Goal: Information Seeking & Learning: Learn about a topic

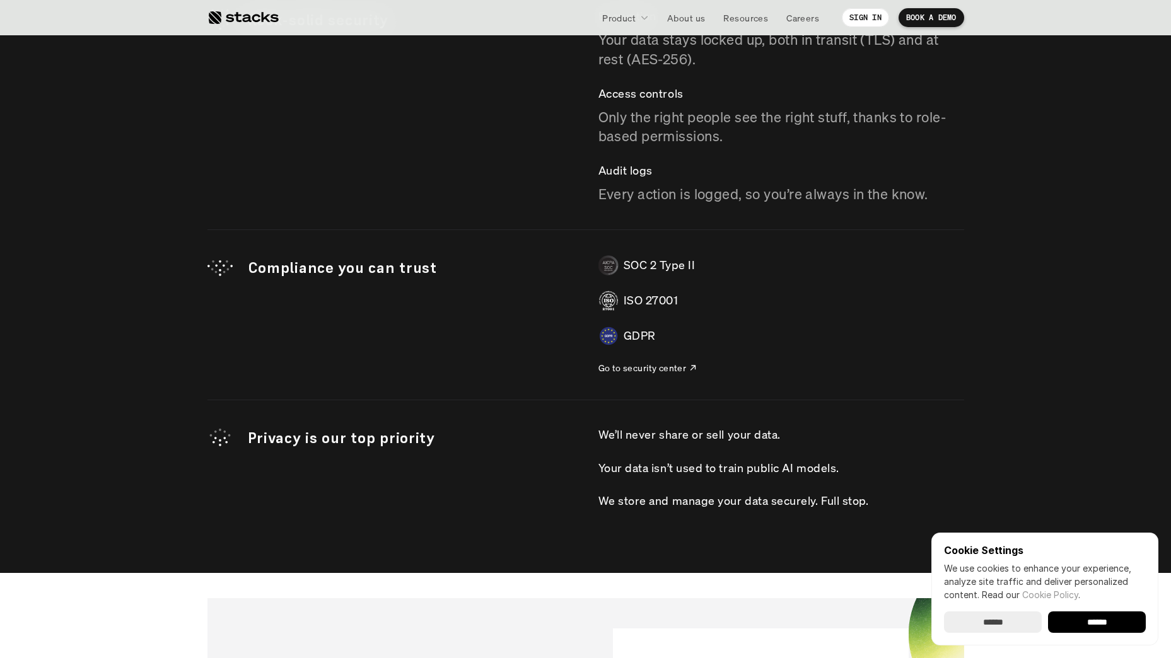
scroll to position [4441, 0]
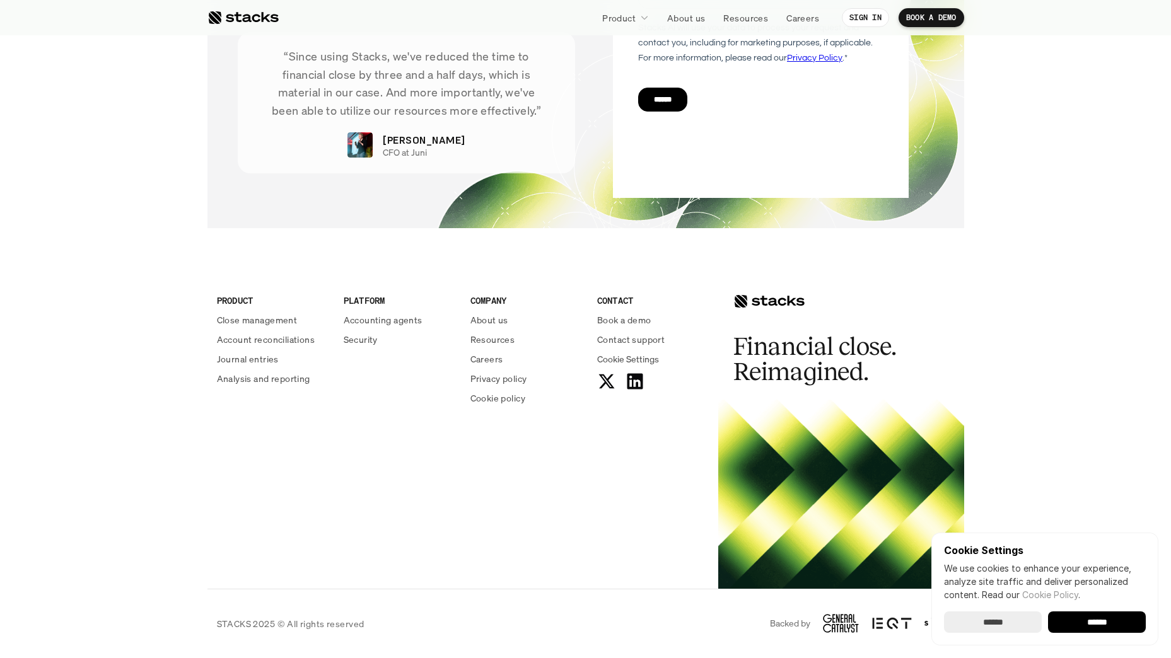
click at [1107, 619] on input "******" at bounding box center [1097, 622] width 98 height 21
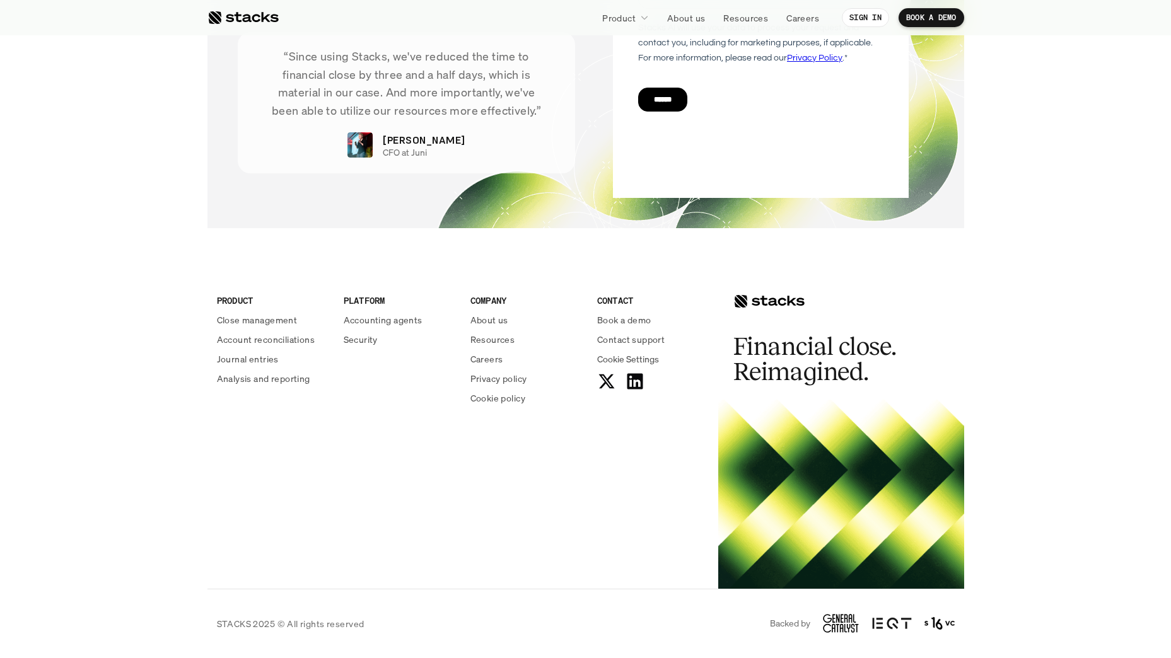
scroll to position [0, 0]
click at [948, 625] on img at bounding box center [939, 623] width 30 height 15
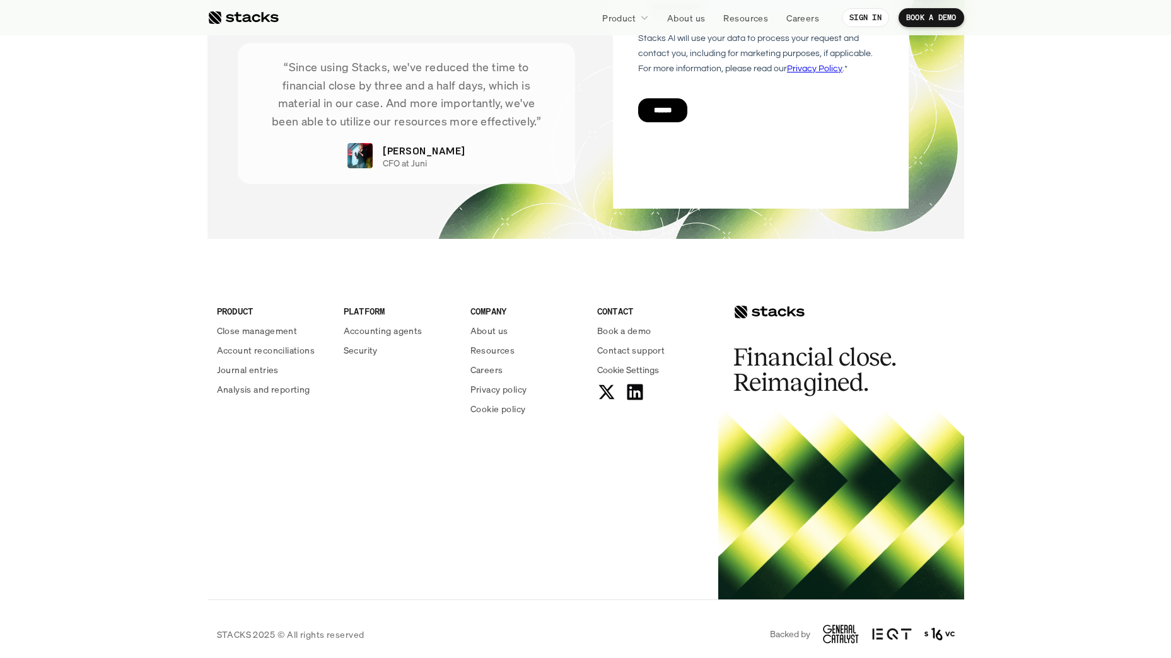
scroll to position [4441, 0]
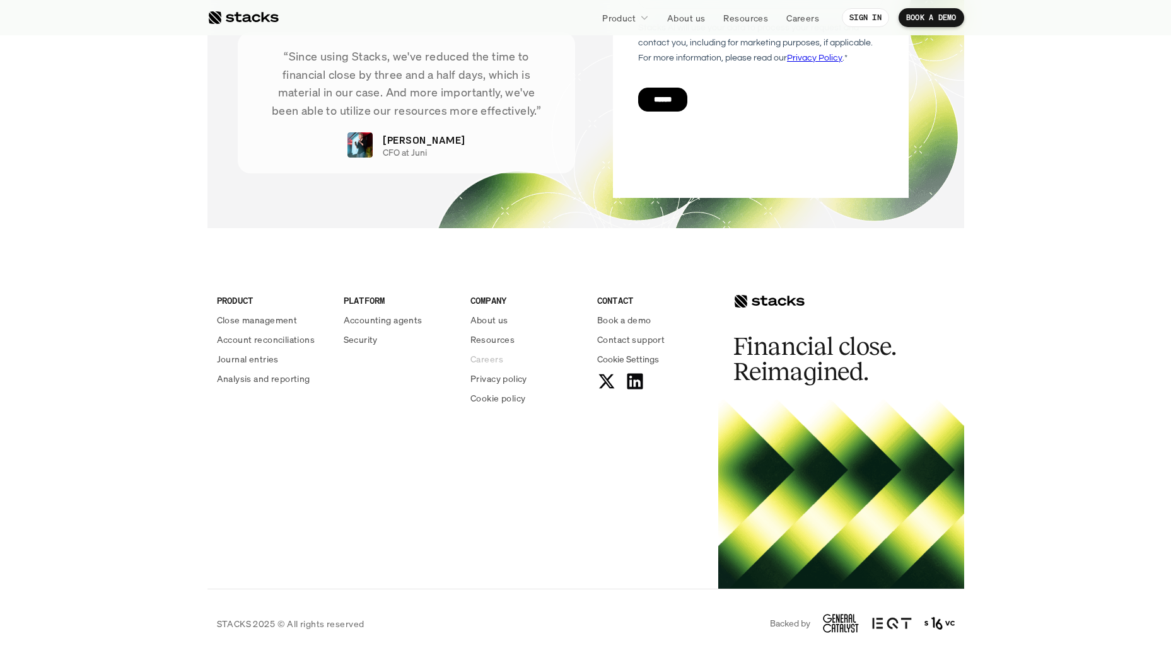
click at [491, 357] on p "Careers" at bounding box center [486, 358] width 33 height 13
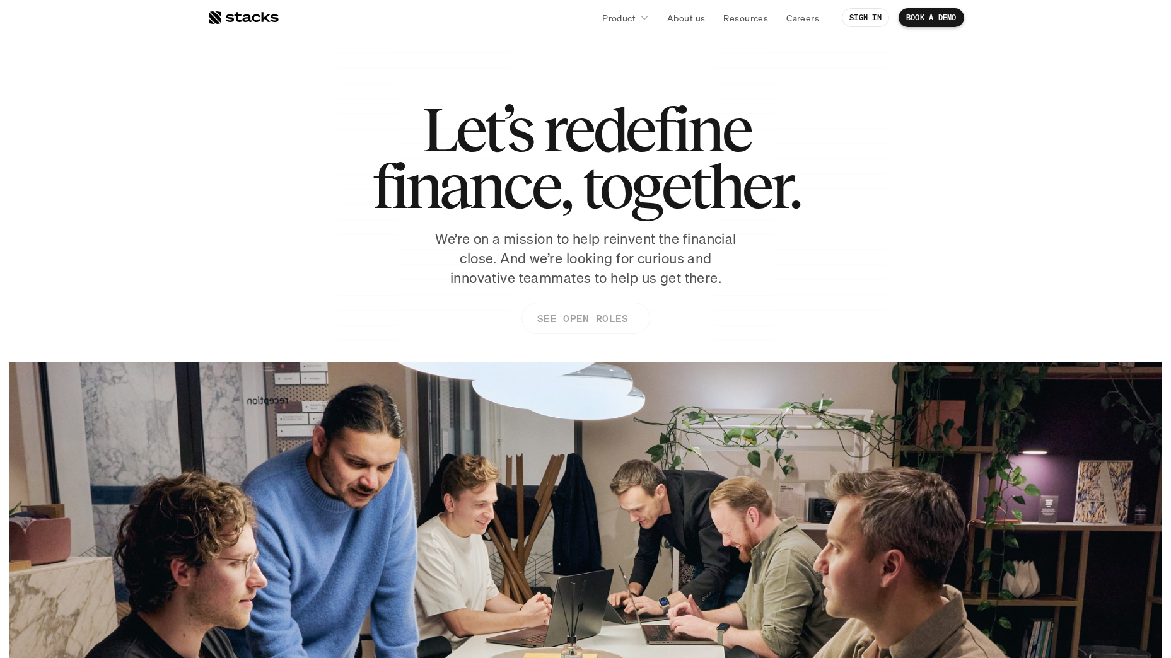
click at [583, 317] on p "SEE OPEN ROLES" at bounding box center [582, 319] width 91 height 18
click at [271, 28] on link at bounding box center [242, 17] width 71 height 23
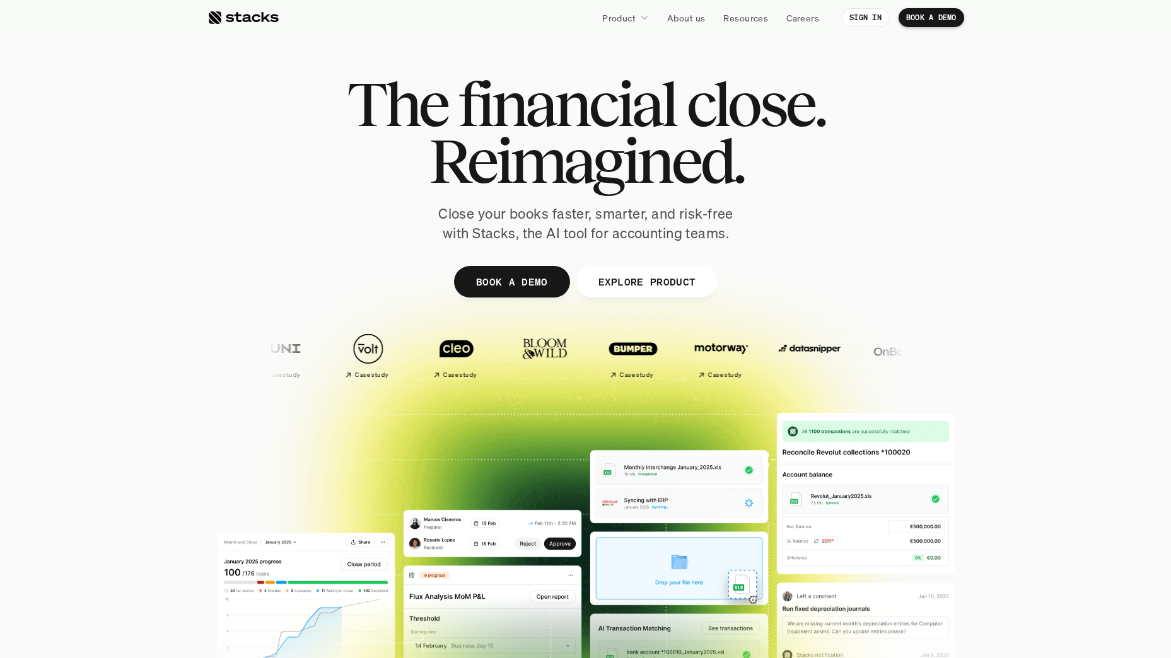
click at [257, 21] on div at bounding box center [242, 17] width 71 height 15
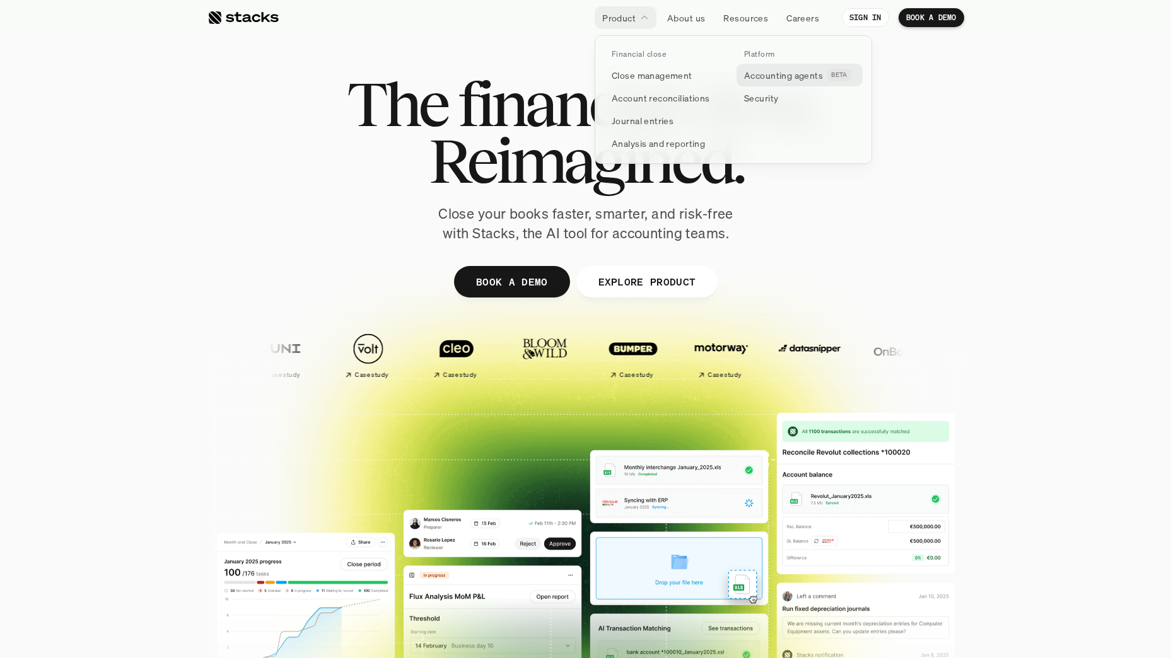
click at [772, 71] on p "Accounting agents" at bounding box center [783, 75] width 79 height 13
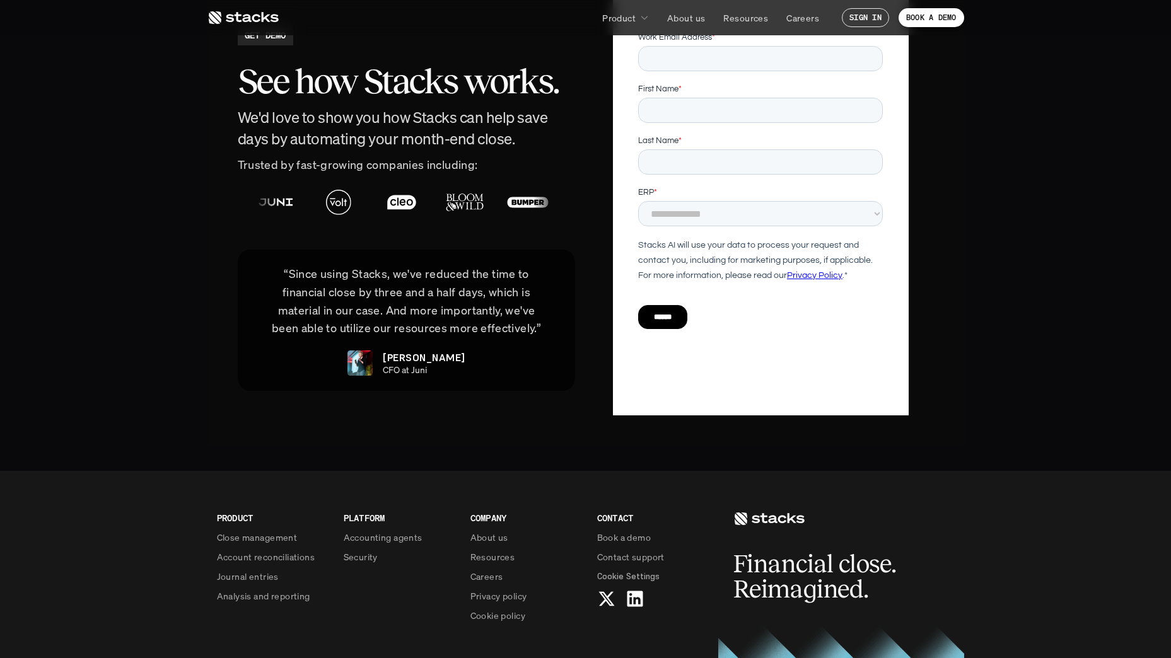
scroll to position [2957, 0]
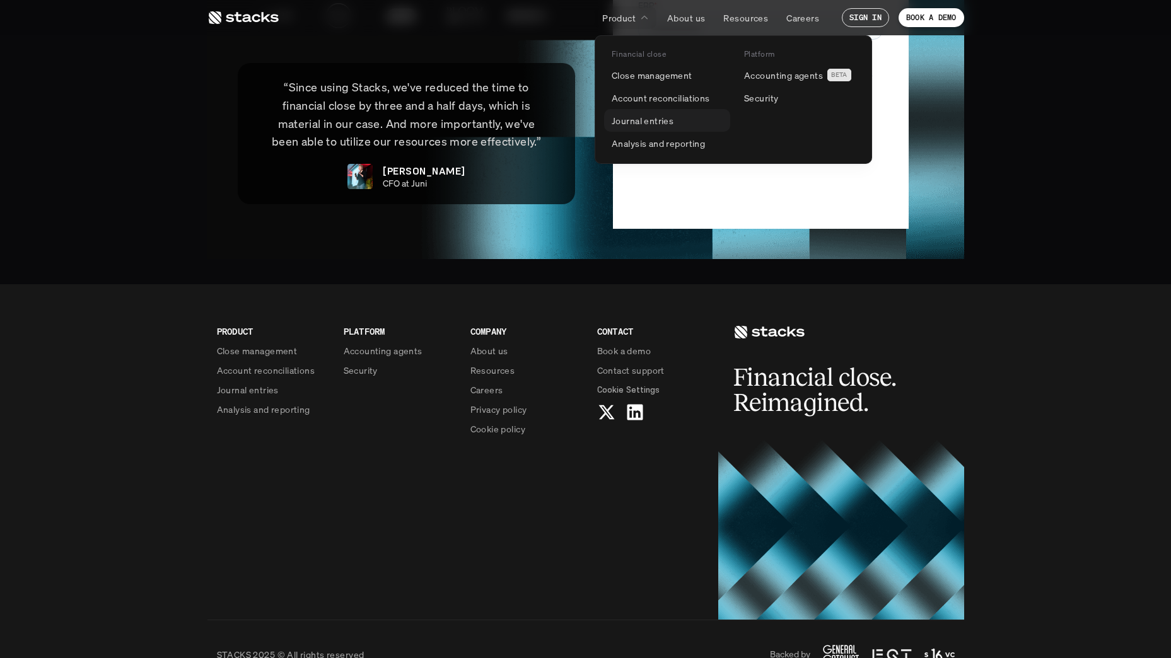
click at [646, 117] on p "Journal entries" at bounding box center [643, 120] width 62 height 13
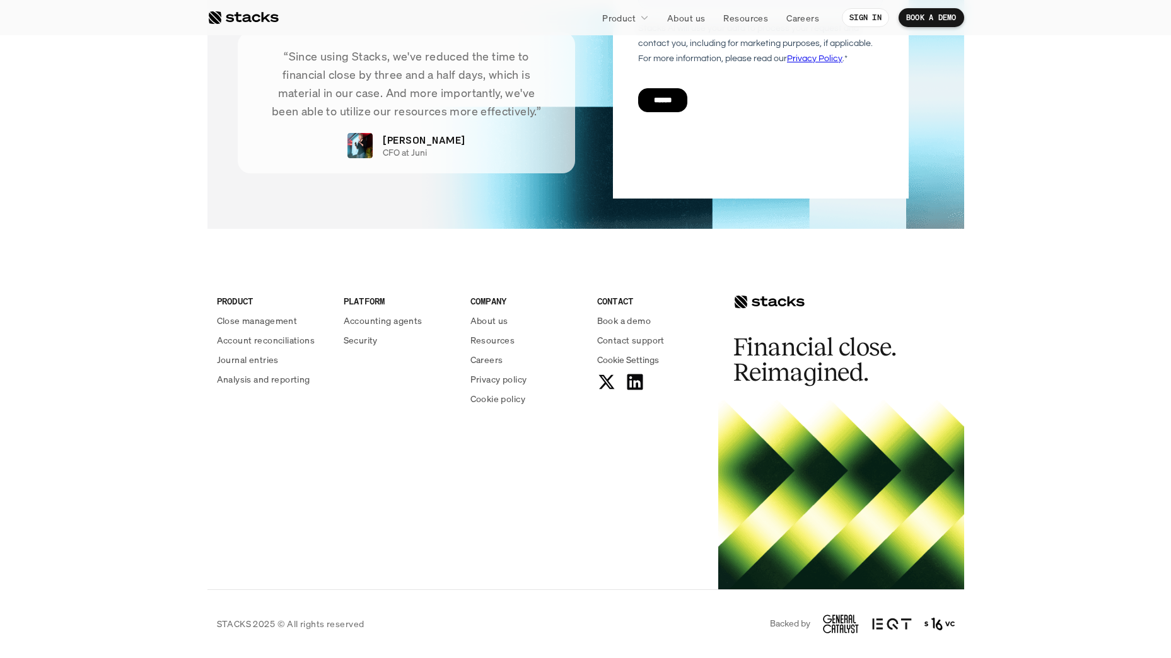
scroll to position [2525, 0]
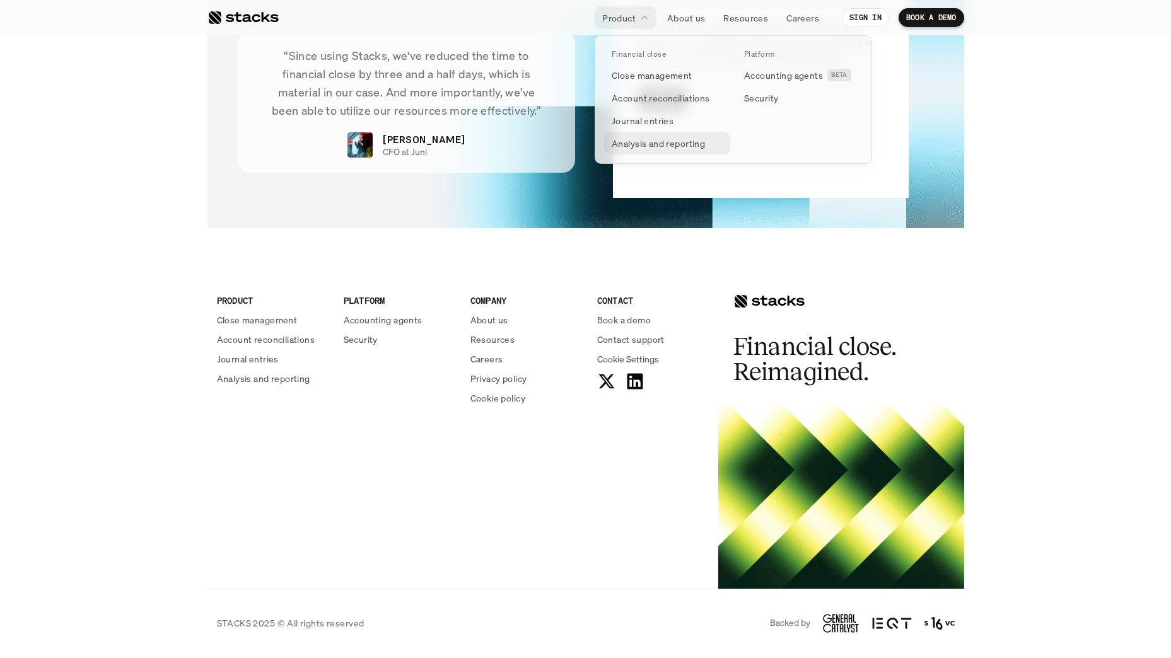
click at [629, 147] on p "Analysis and reporting" at bounding box center [658, 143] width 93 height 13
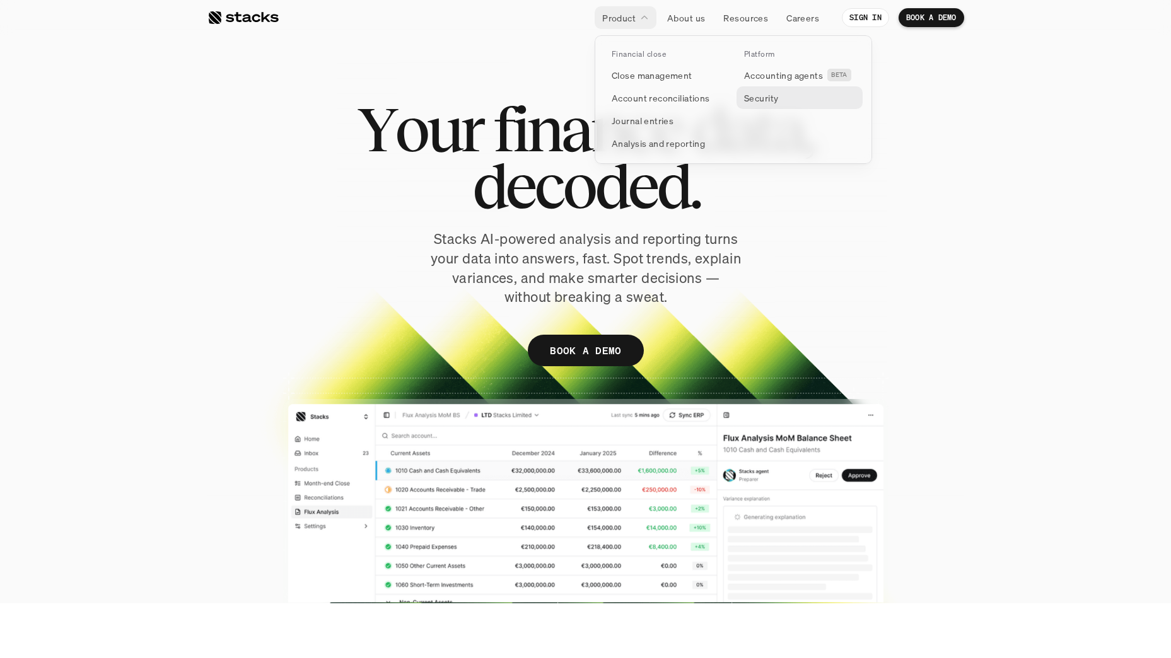
click at [752, 95] on p "Security" at bounding box center [761, 97] width 34 height 13
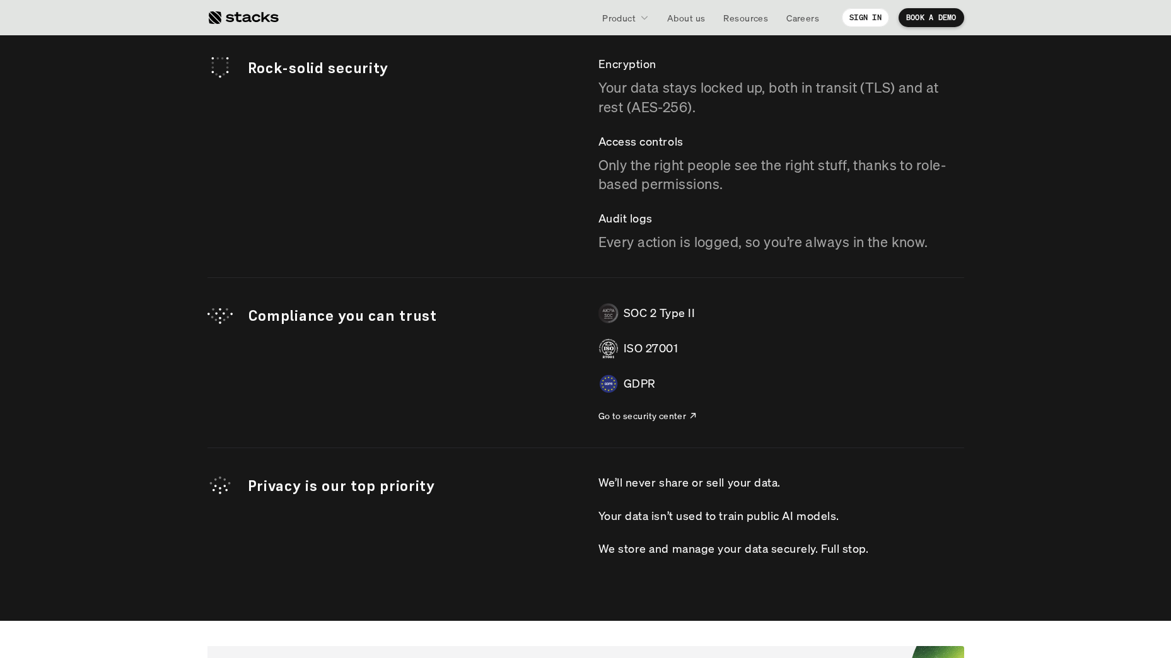
scroll to position [3477, 0]
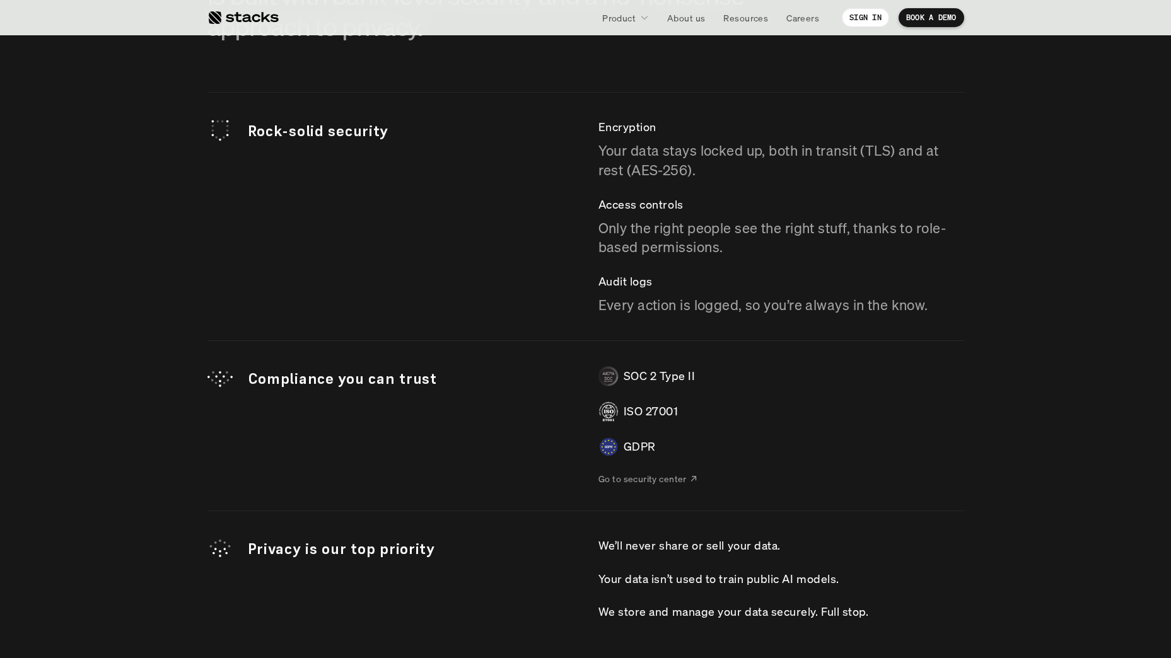
click at [664, 474] on p "Go to security center" at bounding box center [642, 478] width 88 height 13
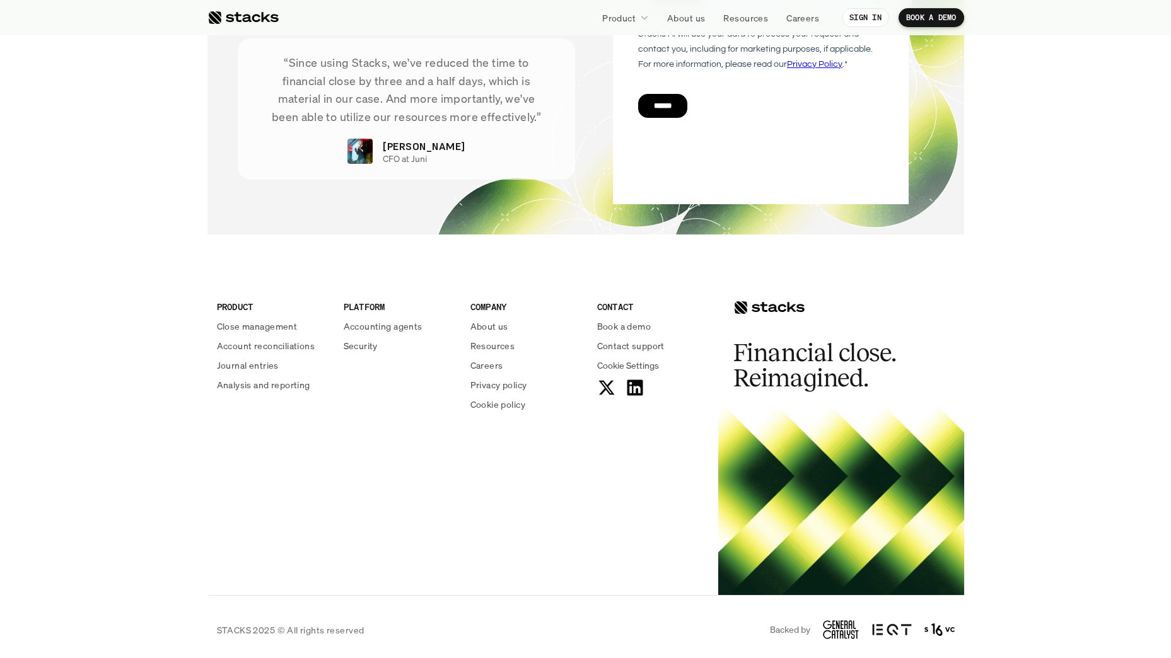
scroll to position [4441, 0]
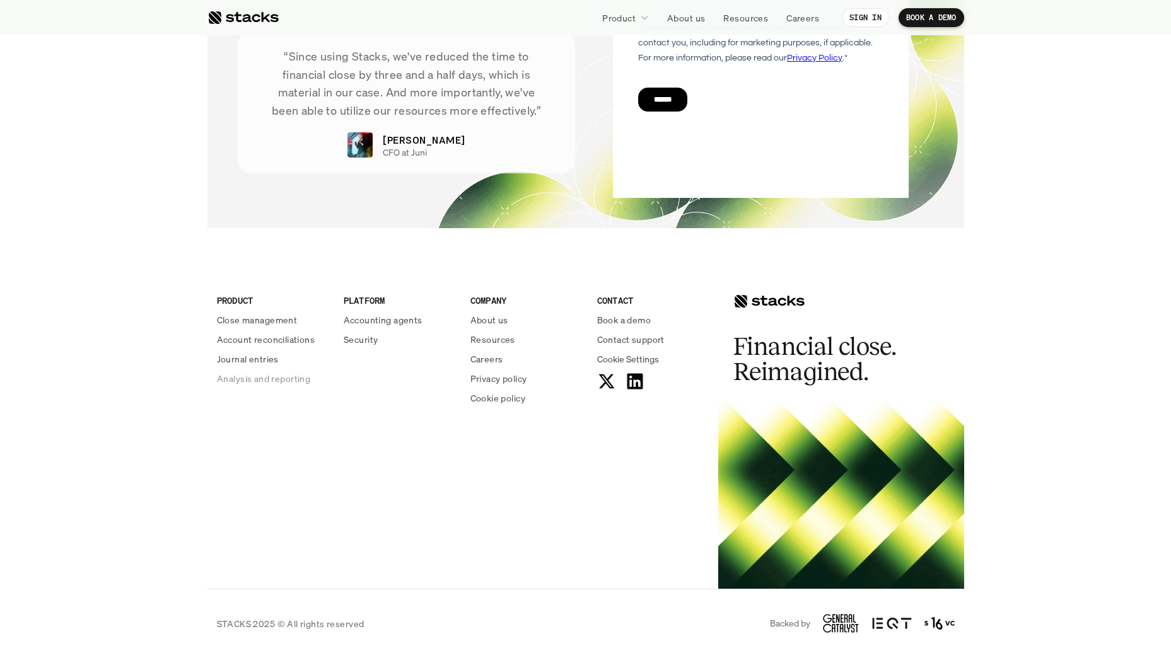
click at [294, 379] on p "Analysis and reporting" at bounding box center [263, 378] width 93 height 13
click at [262, 363] on p "Journal entries" at bounding box center [248, 358] width 62 height 13
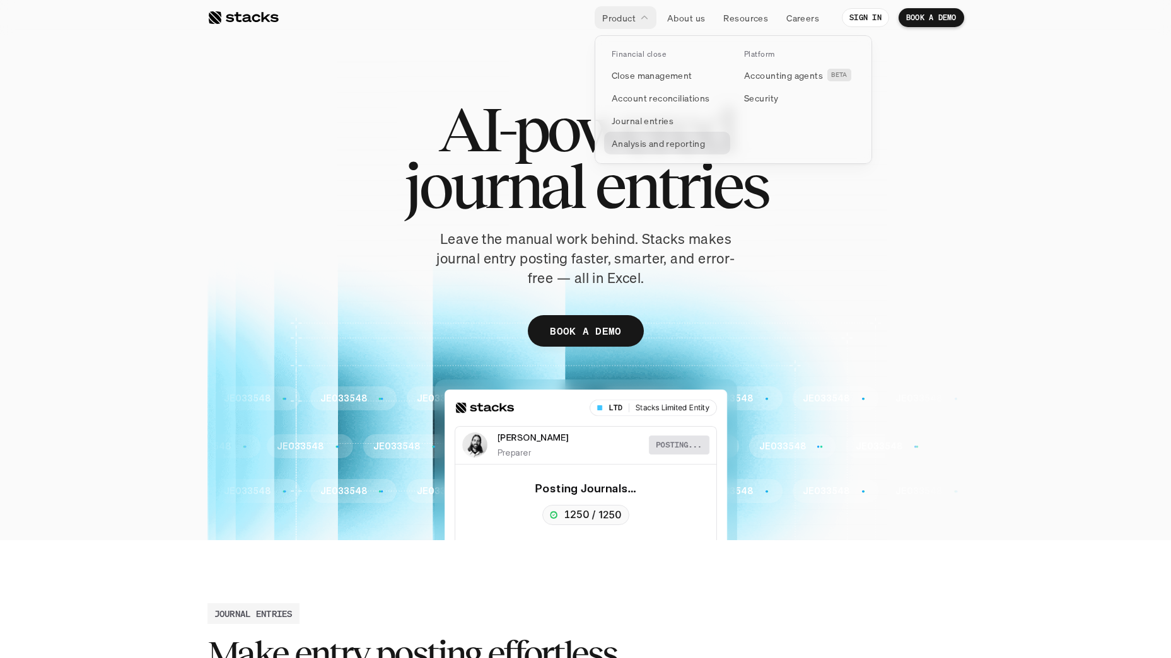
click at [658, 137] on p "Analysis and reporting" at bounding box center [658, 143] width 93 height 13
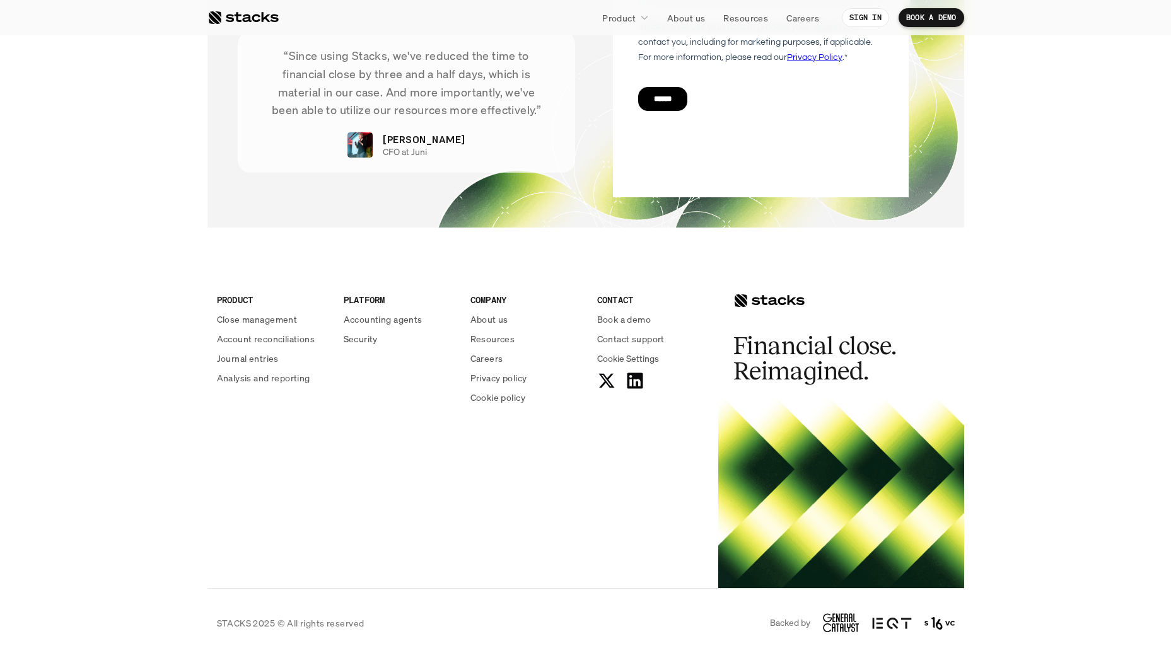
scroll to position [3172, 0]
click at [265, 18] on div at bounding box center [242, 17] width 71 height 15
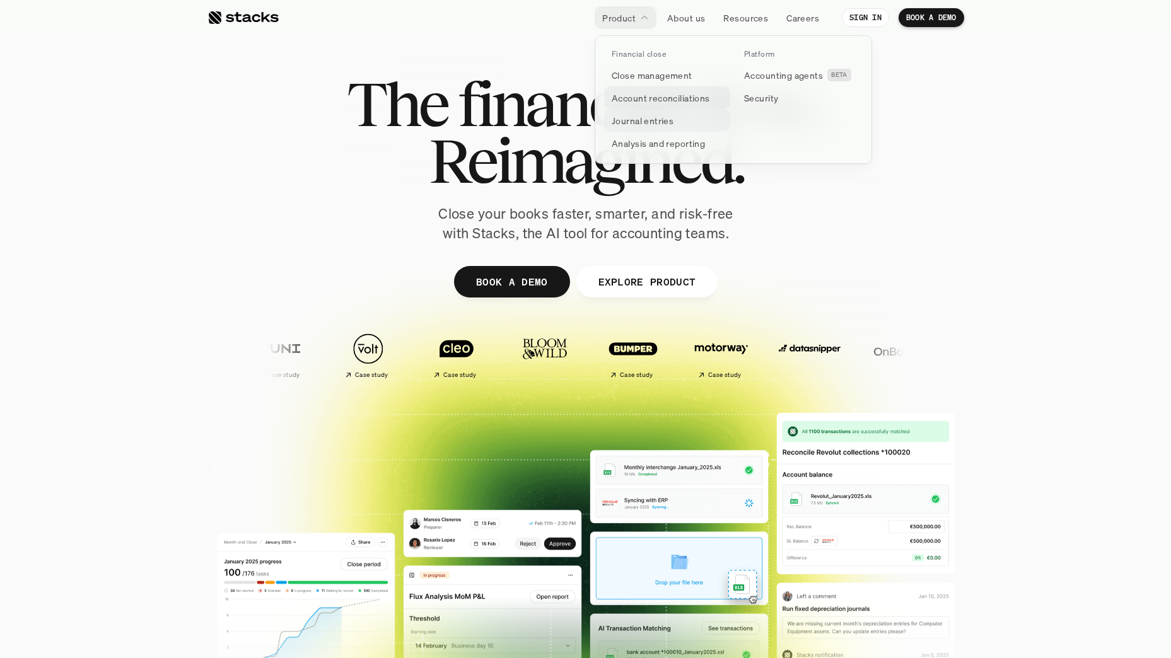
click at [672, 96] on p "Account reconciliations" at bounding box center [661, 97] width 98 height 13
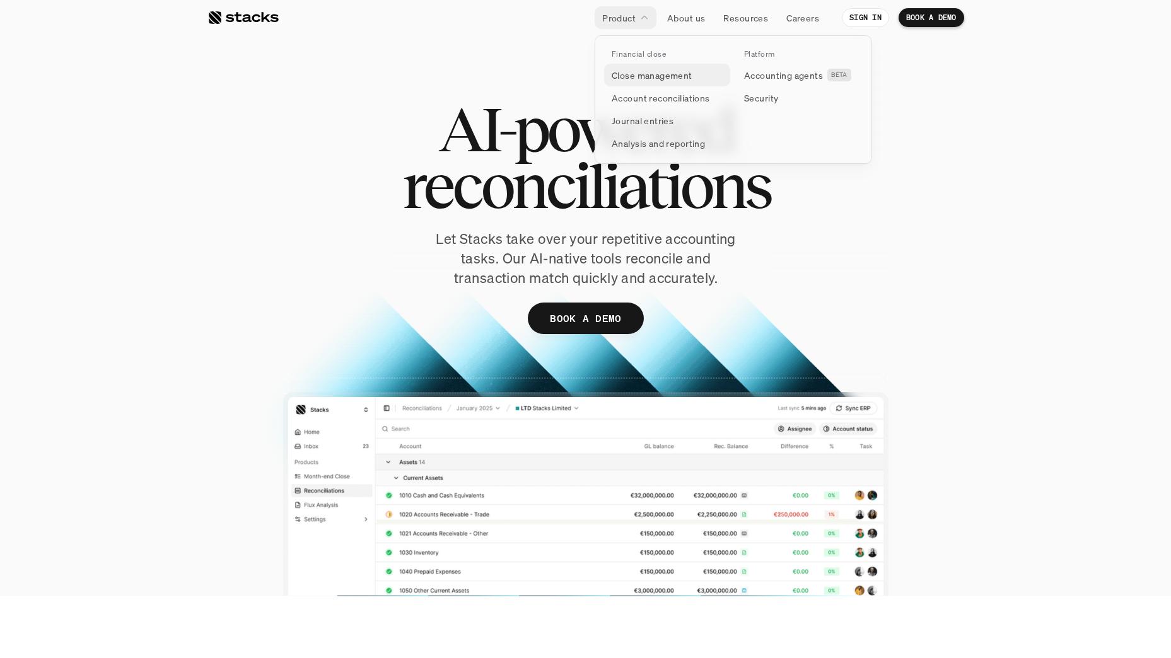
click at [634, 74] on p "Close management" at bounding box center [652, 75] width 81 height 13
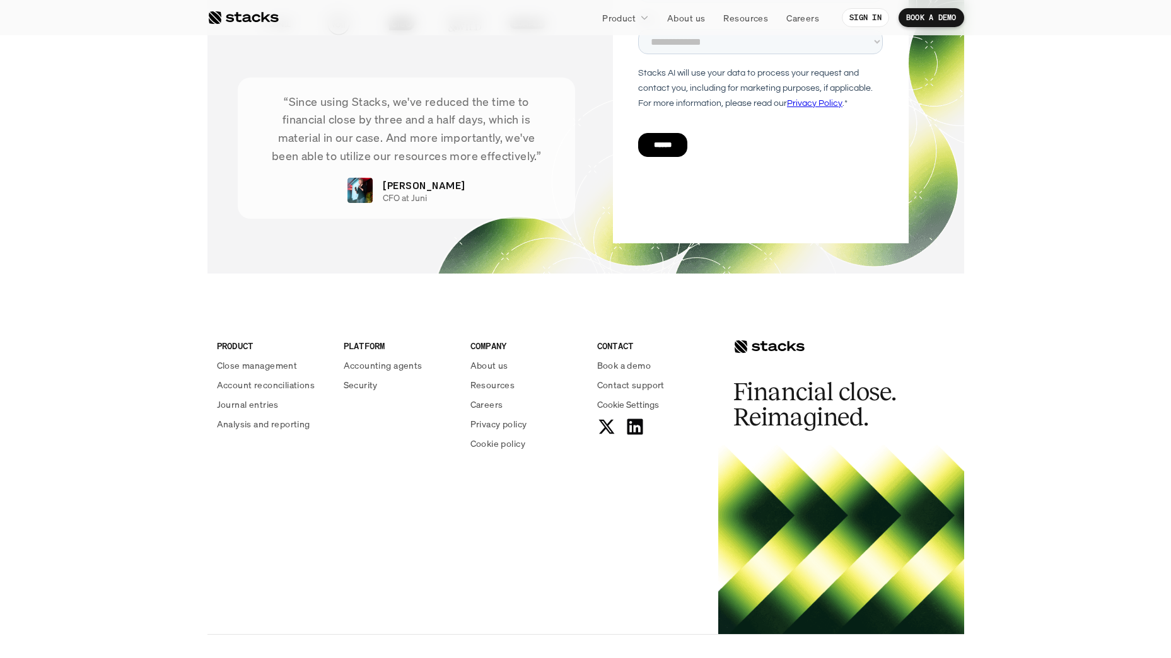
scroll to position [2639, 0]
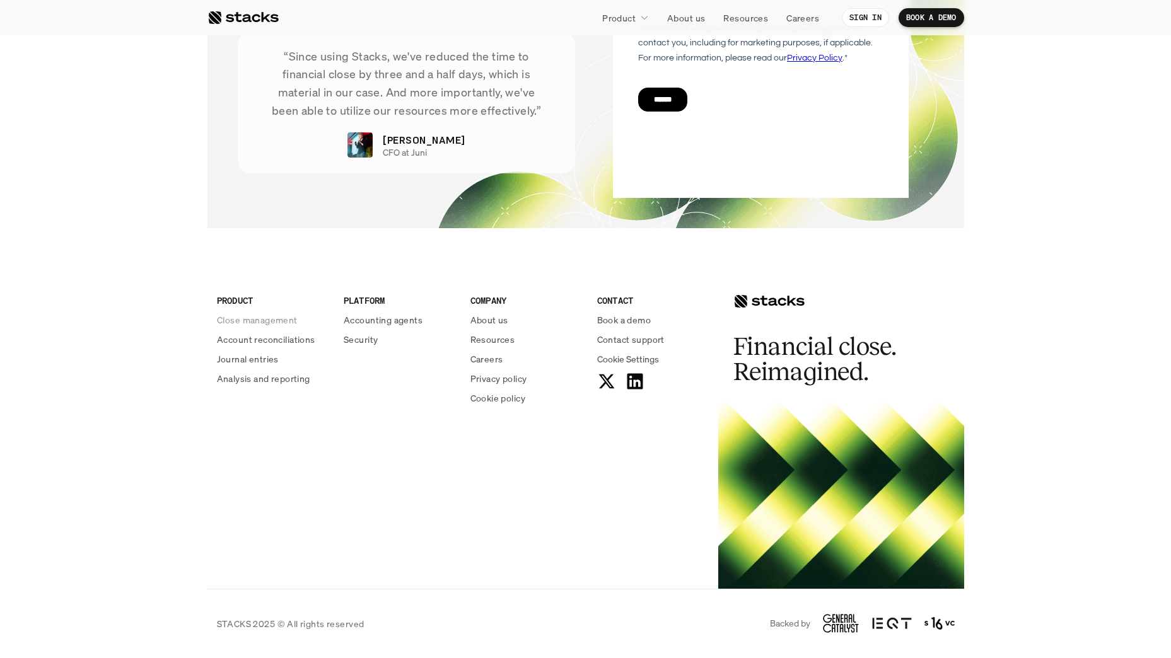
click at [246, 319] on p "Close management" at bounding box center [257, 319] width 81 height 13
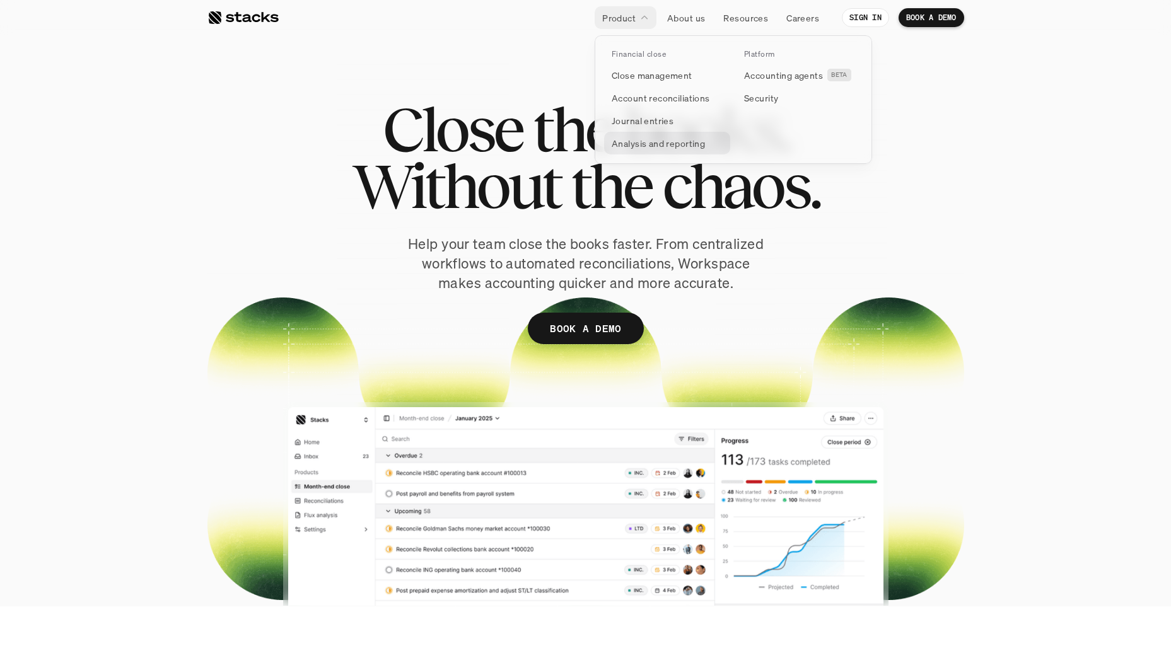
click at [630, 148] on p "Analysis and reporting" at bounding box center [658, 143] width 93 height 13
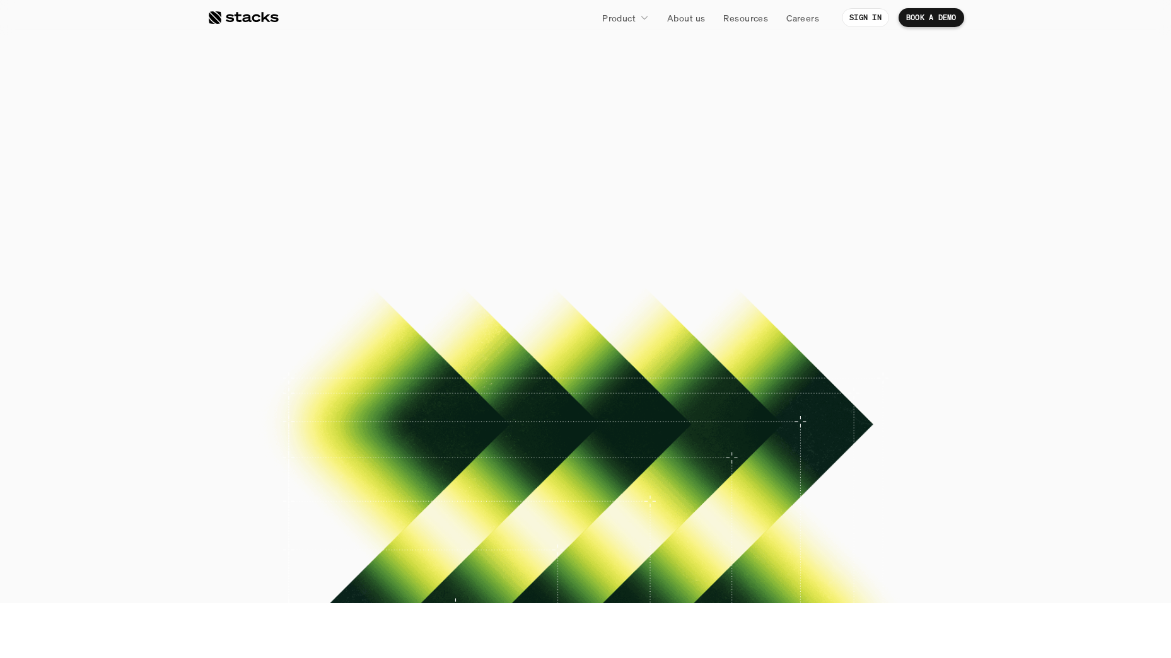
click at [255, 18] on div at bounding box center [242, 17] width 71 height 15
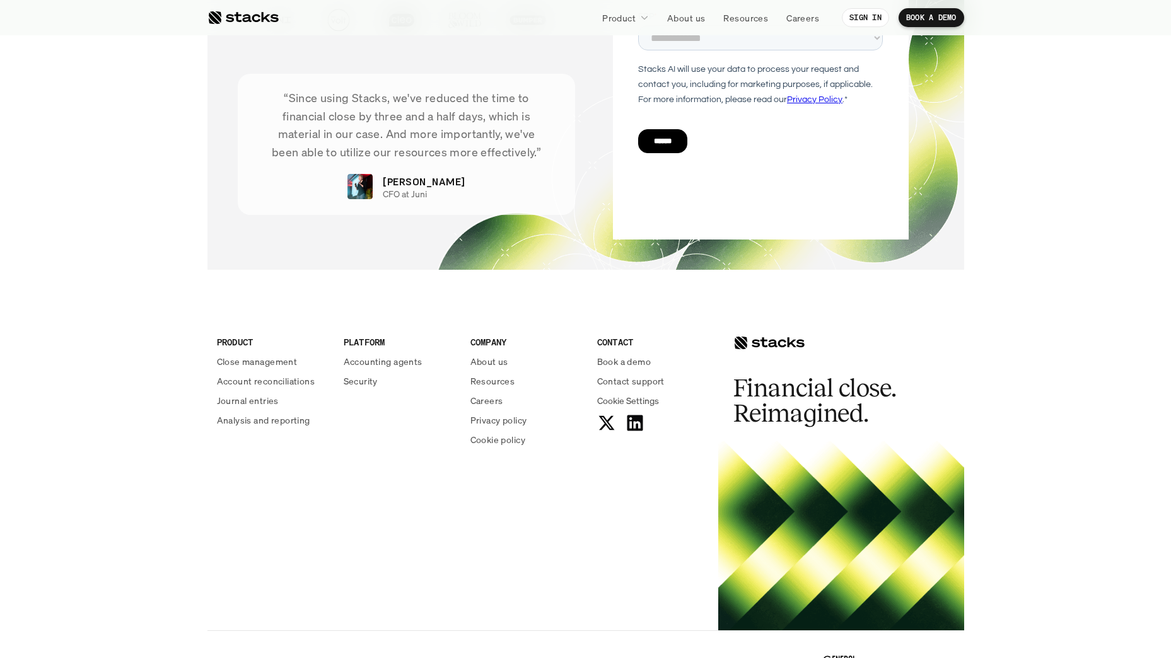
scroll to position [4441, 0]
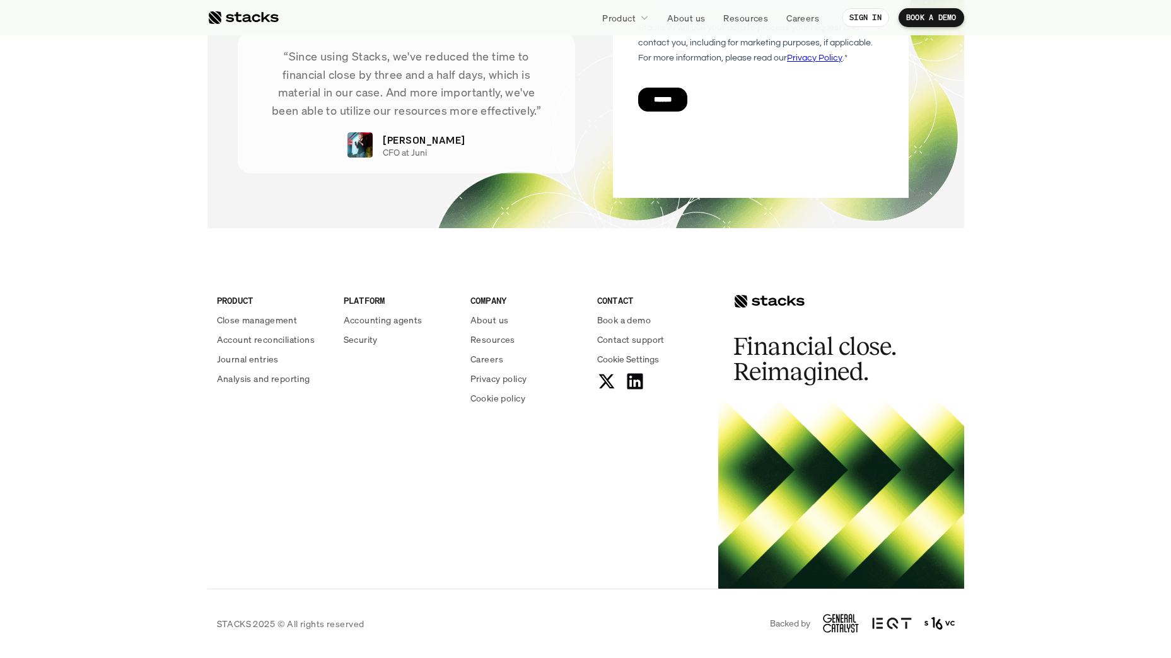
click at [492, 342] on p "Resources" at bounding box center [492, 339] width 45 height 13
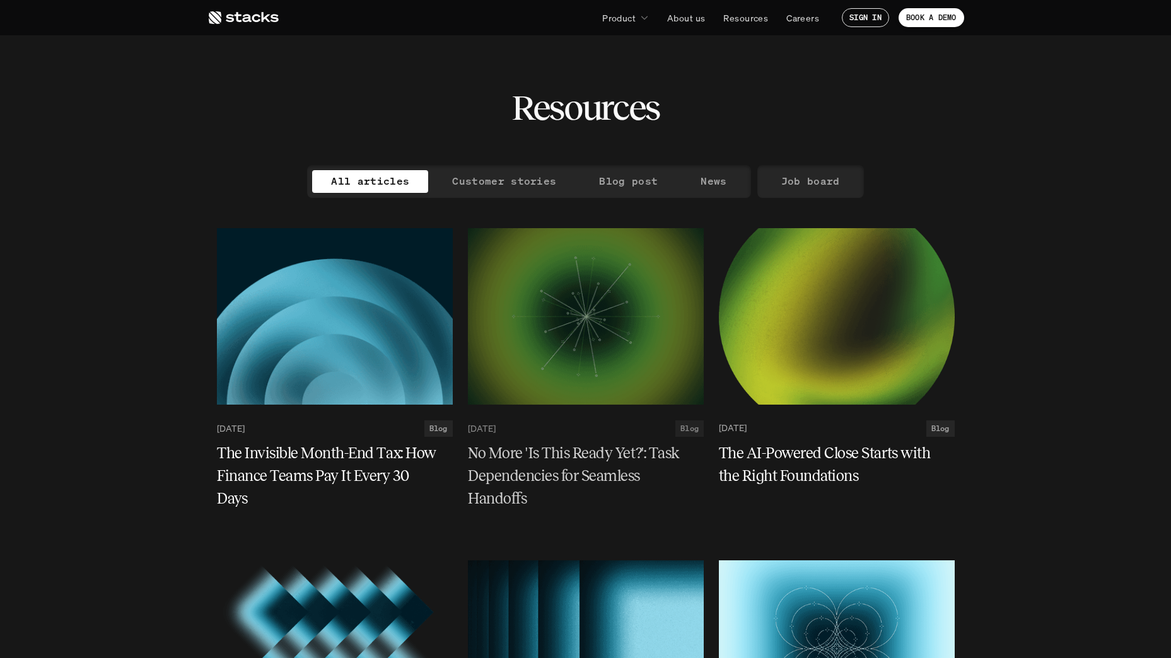
click at [262, 30] on nav "Product About us Resources Careers SIGN IN BOOK A DEMO" at bounding box center [585, 17] width 1171 height 35
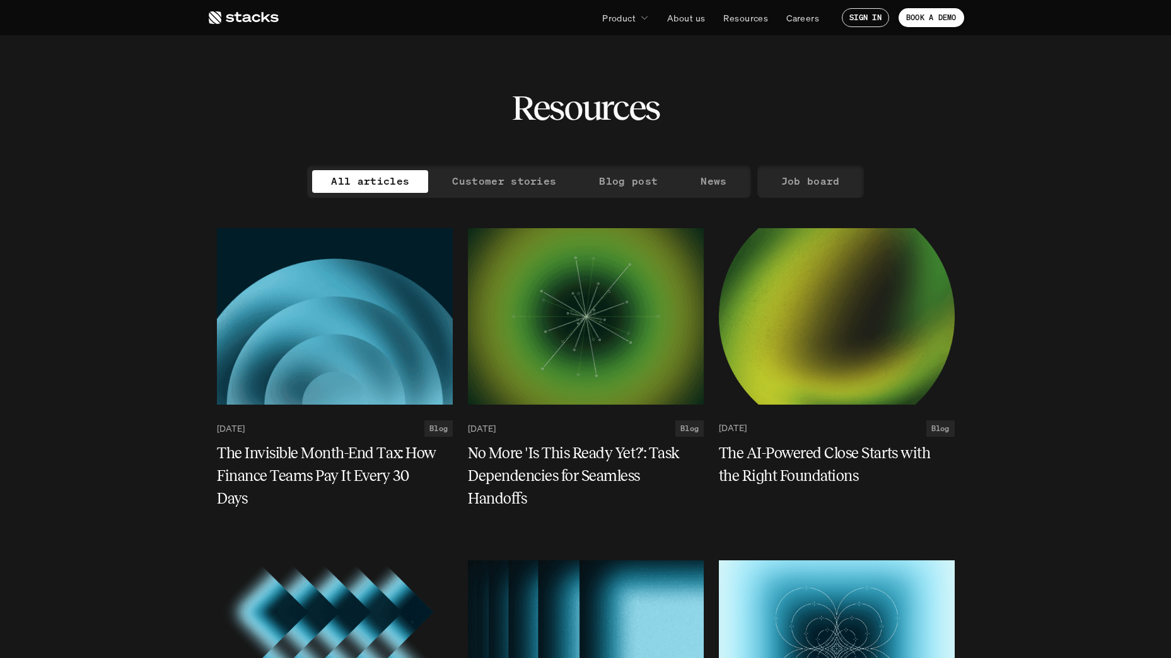
click at [262, 20] on use at bounding box center [244, 17] width 70 height 13
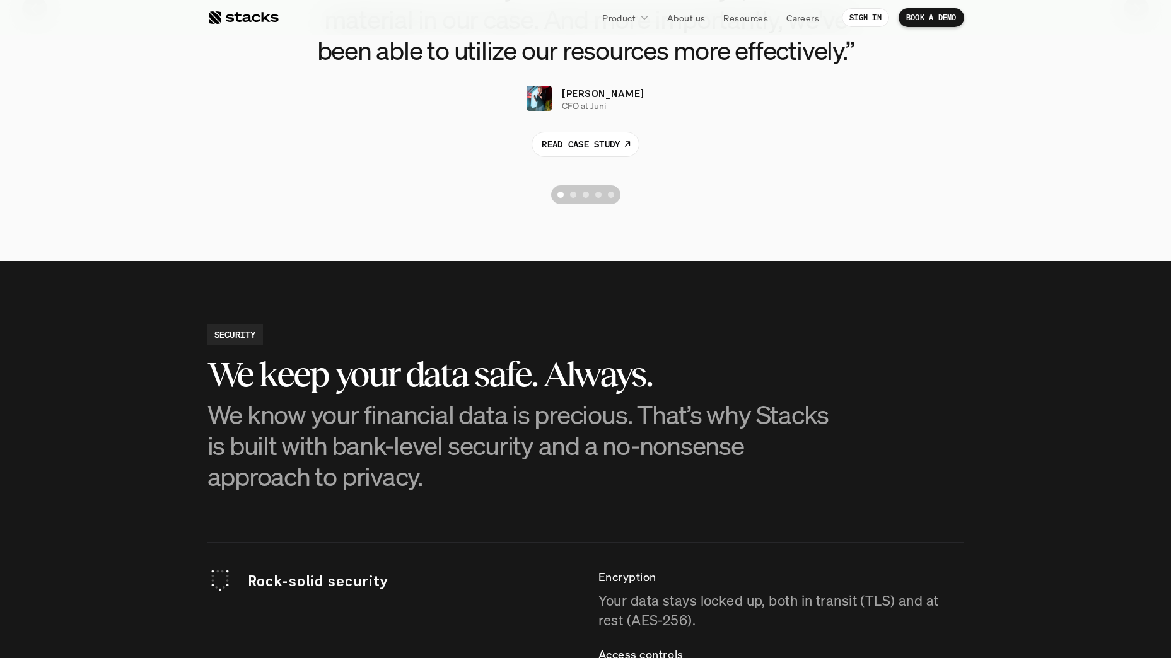
scroll to position [2838, 0]
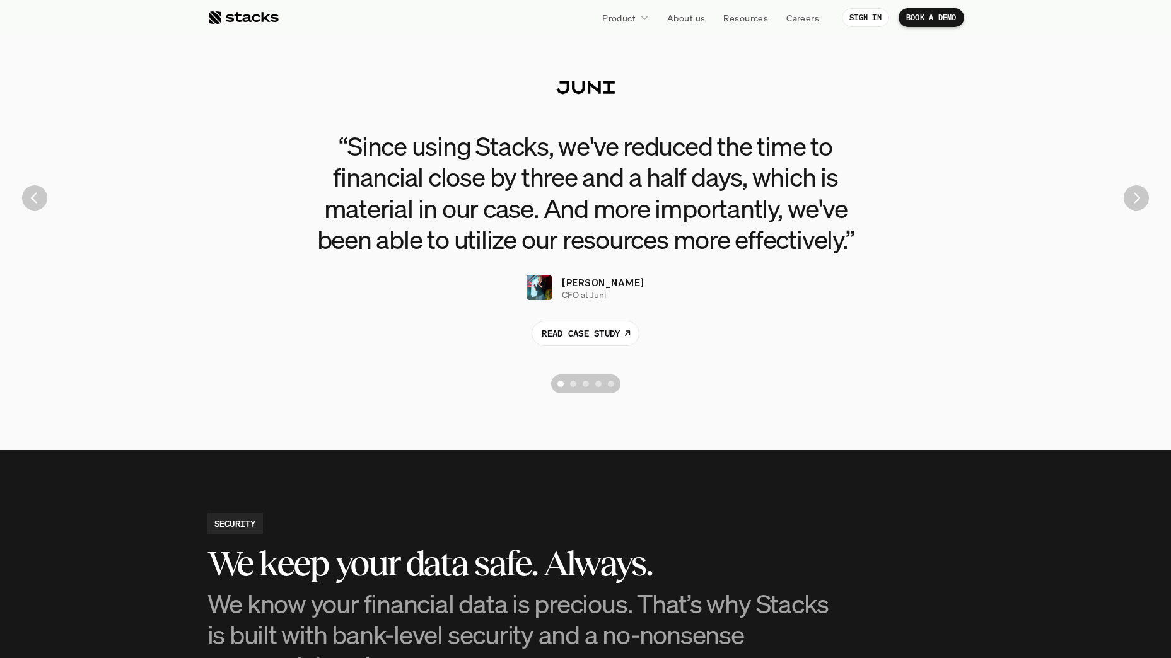
click at [573, 391] on button "Scroll to page 2" at bounding box center [573, 384] width 13 height 19
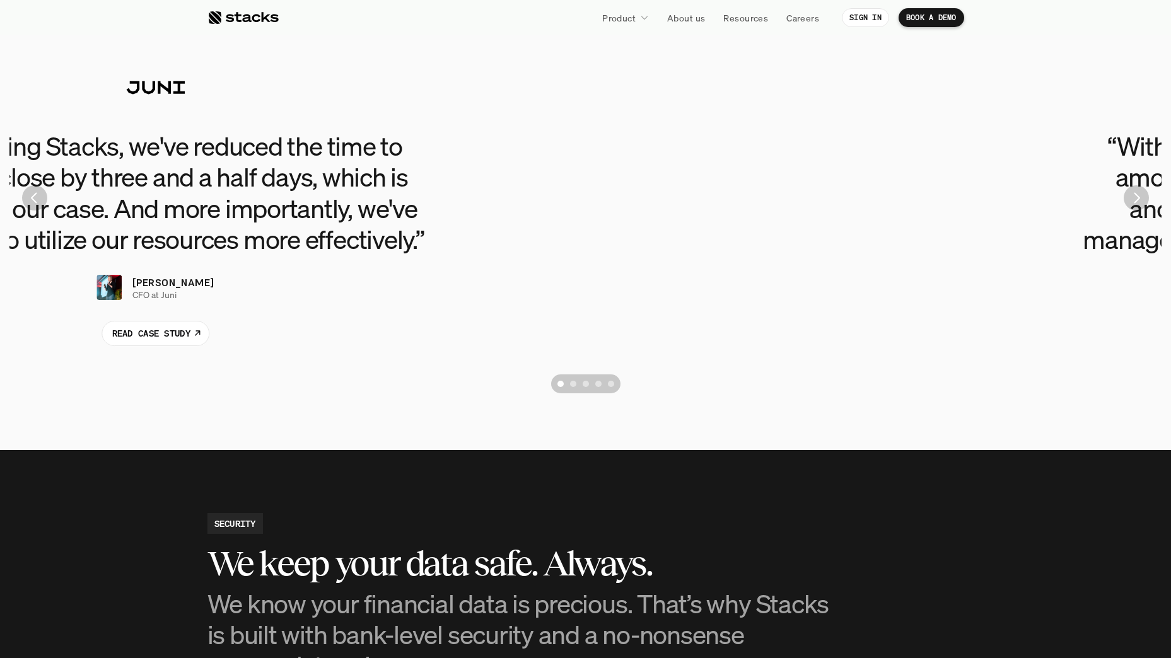
click at [573, 383] on div "Scroll to page 2" at bounding box center [573, 384] width 6 height 6
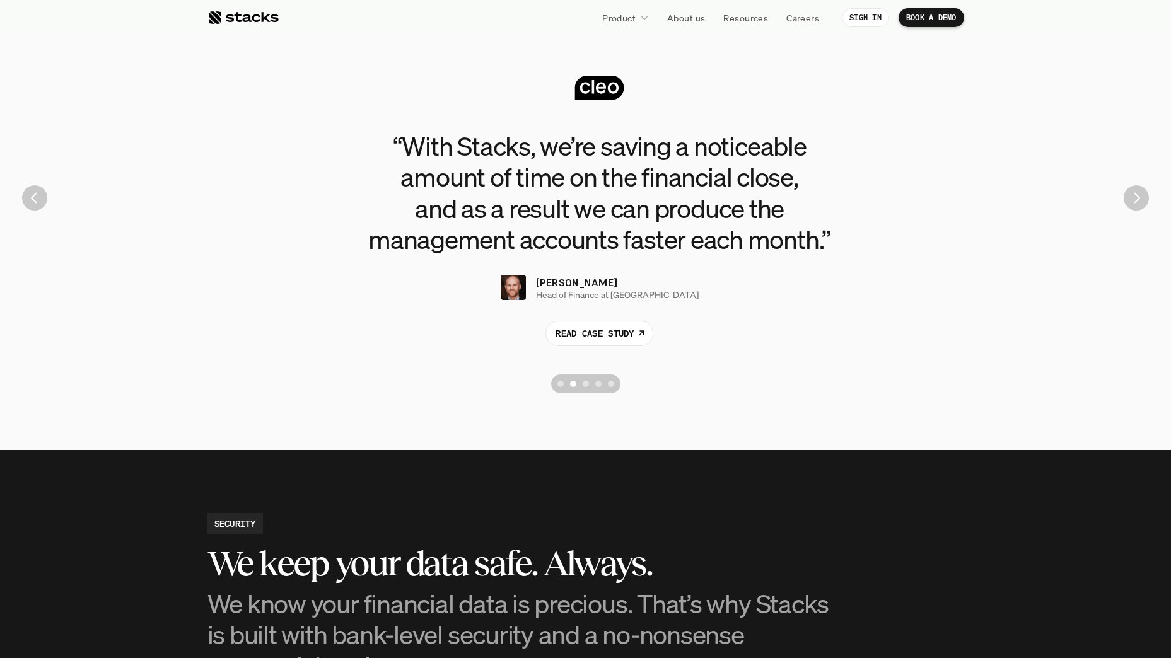
click at [583, 384] on div "Scroll to page 3" at bounding box center [586, 384] width 6 height 6
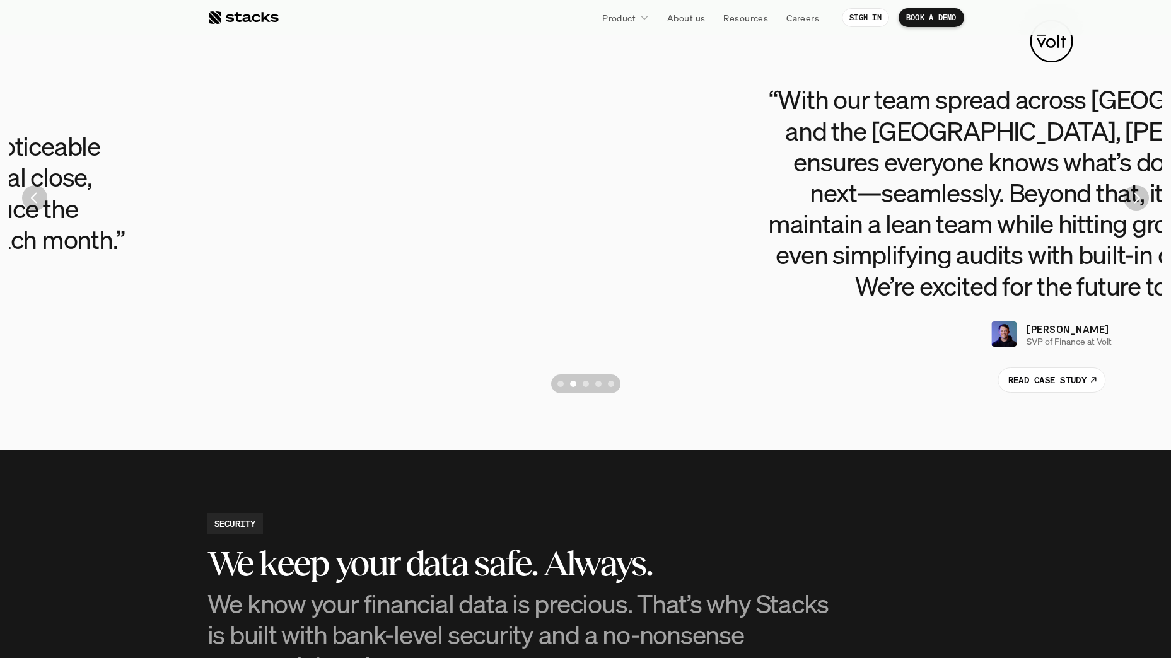
click at [598, 385] on div "Scroll to page 4" at bounding box center [598, 384] width 6 height 6
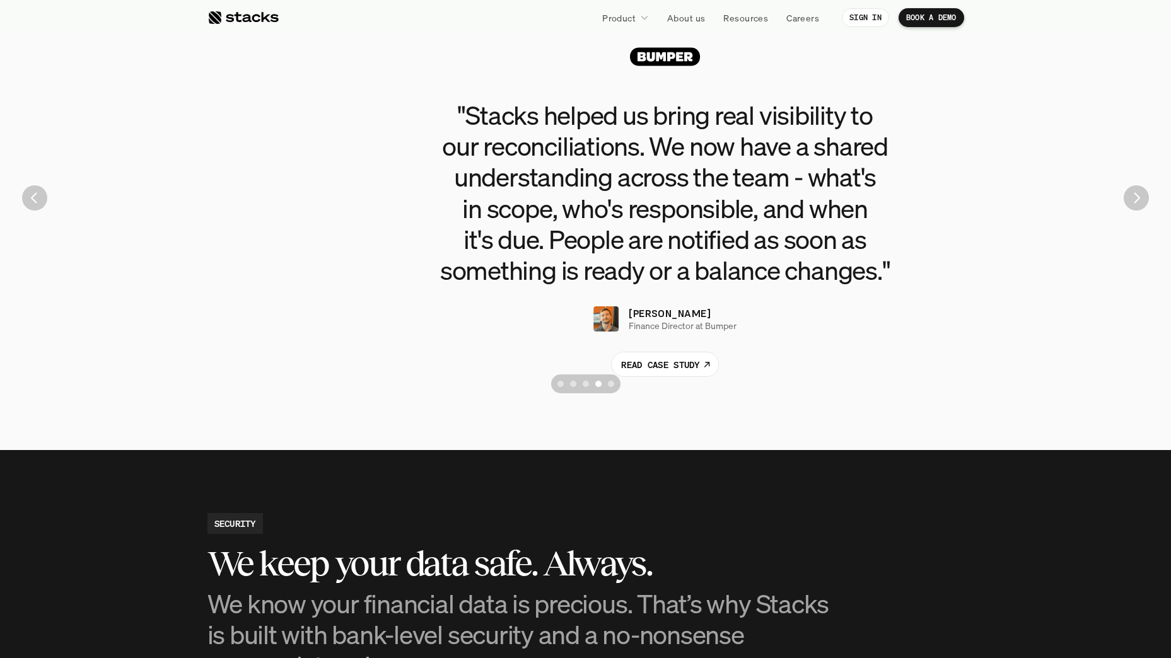
click at [614, 383] on button "Scroll to page 5" at bounding box center [613, 384] width 16 height 19
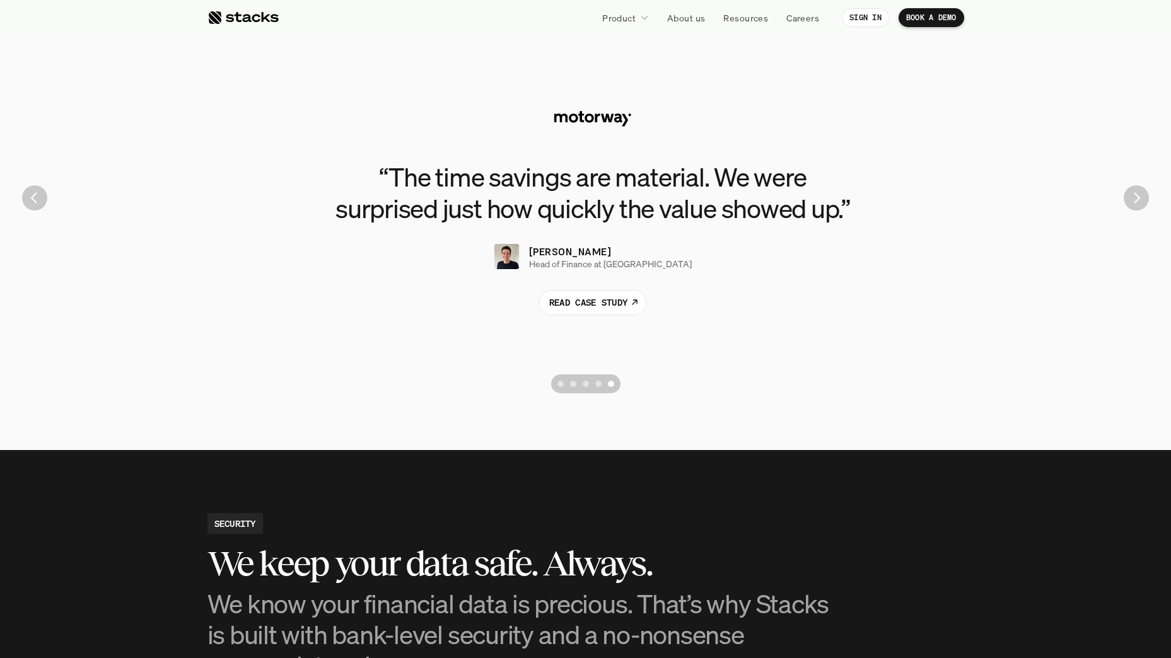
click at [259, 21] on div at bounding box center [242, 17] width 71 height 15
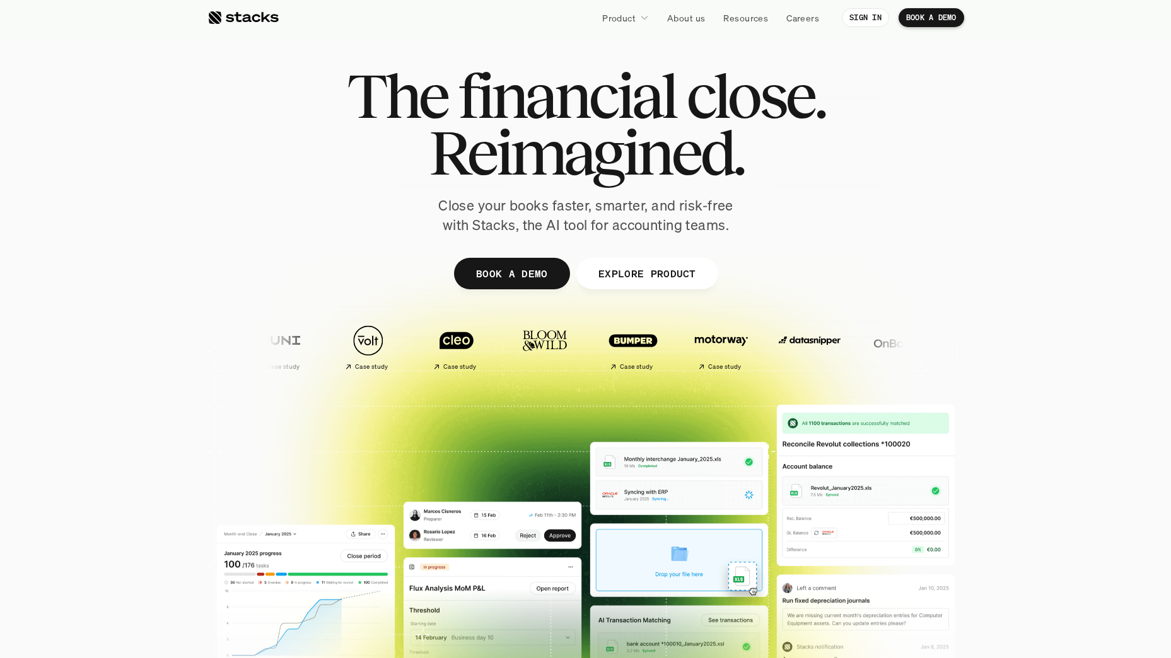
scroll to position [0, 0]
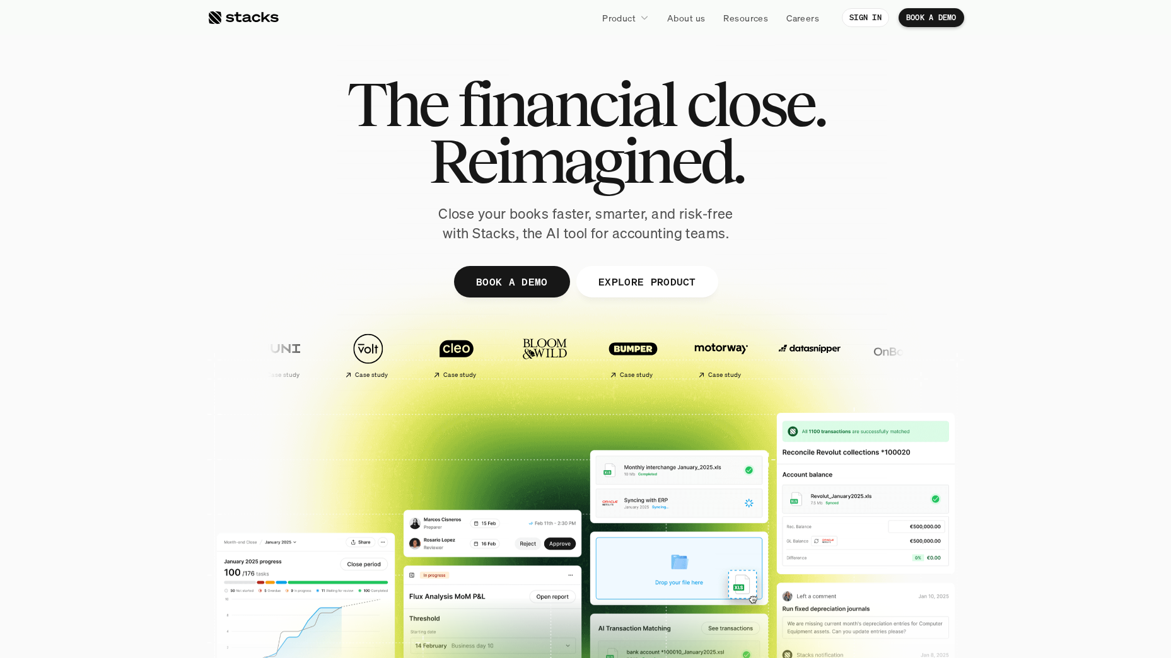
click at [255, 11] on div at bounding box center [242, 17] width 71 height 15
click at [274, 217] on div "The financial close. Reimagined. Close your books faster, smarter, and risk-fre…" at bounding box center [586, 160] width 706 height 168
click at [237, 21] on div at bounding box center [242, 17] width 71 height 15
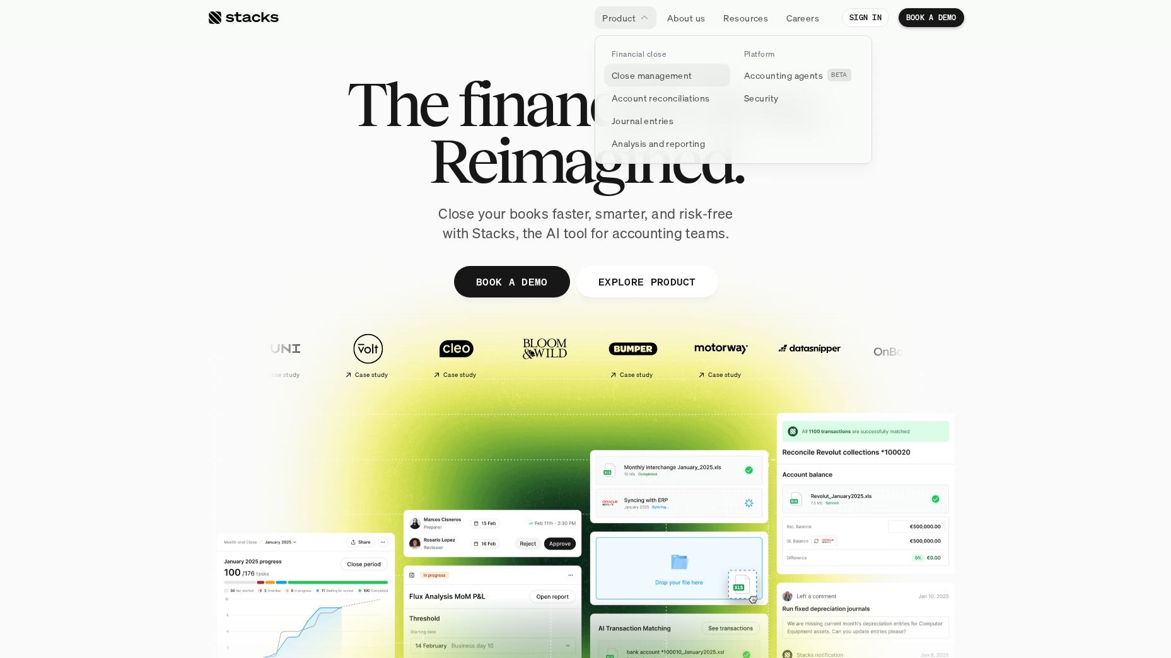
click at [647, 76] on p "Close management" at bounding box center [652, 75] width 81 height 13
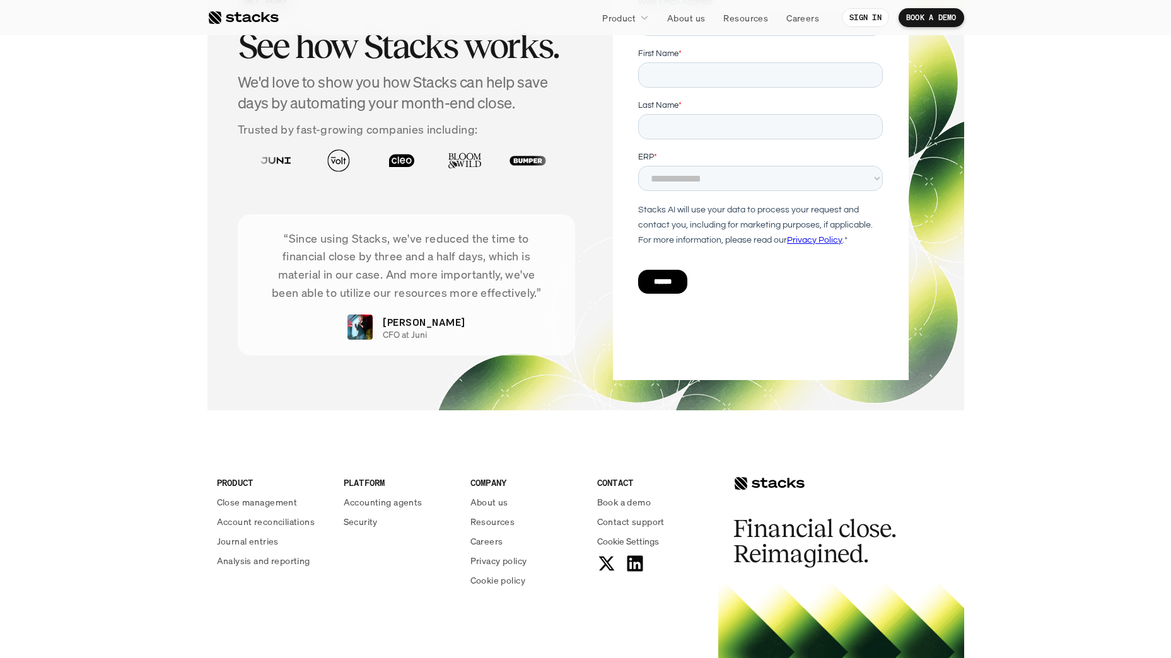
scroll to position [2639, 0]
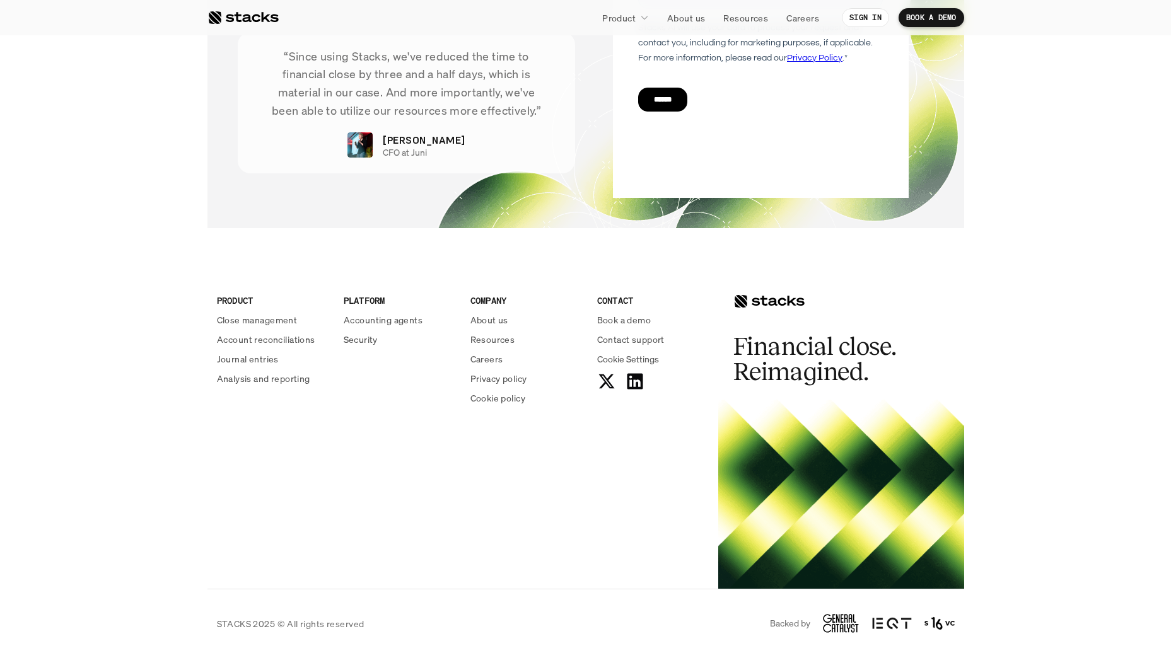
click at [272, 13] on div at bounding box center [242, 17] width 71 height 15
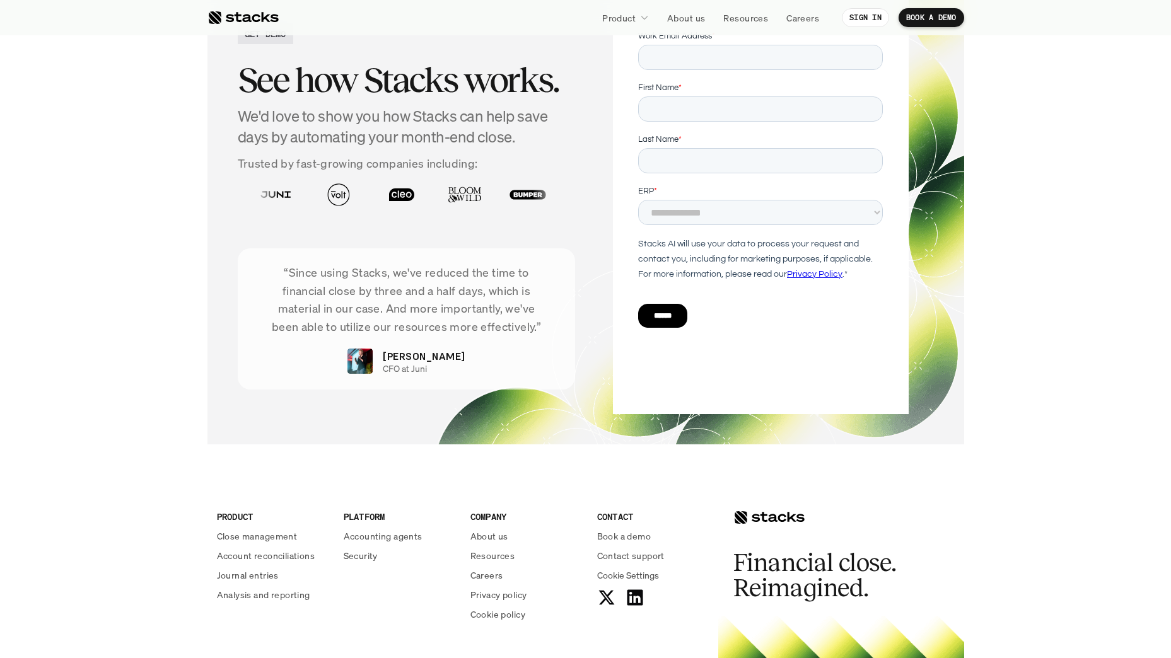
scroll to position [4441, 0]
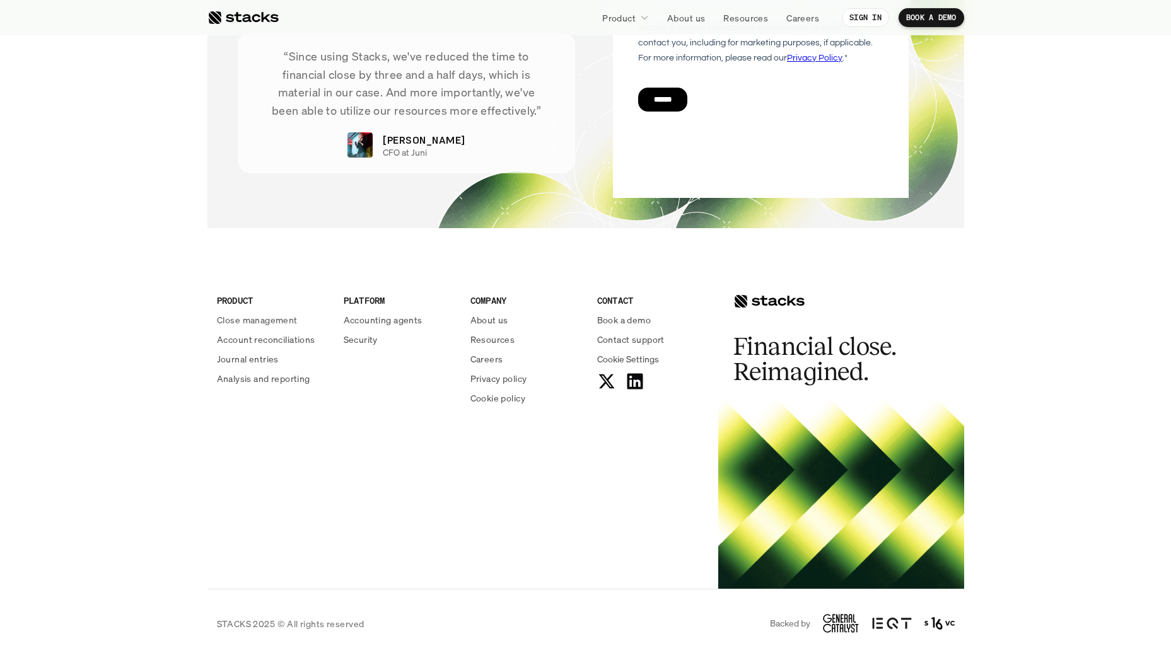
click at [215, 16] on div at bounding box center [242, 17] width 71 height 15
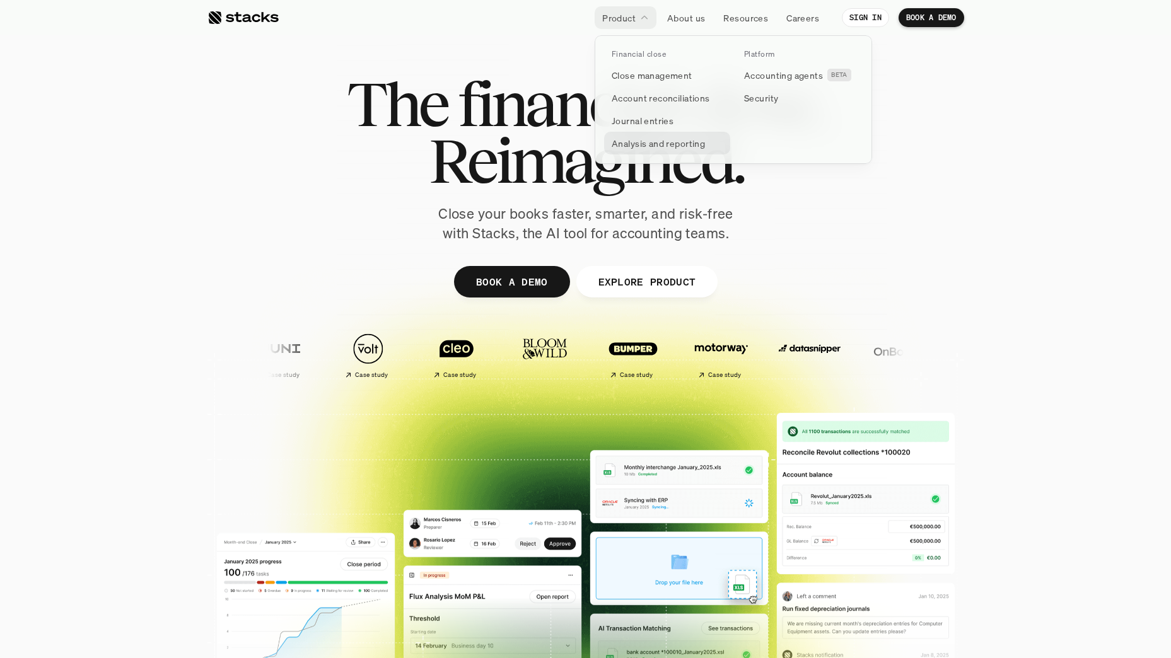
click at [648, 140] on p "Analysis and reporting" at bounding box center [658, 143] width 93 height 13
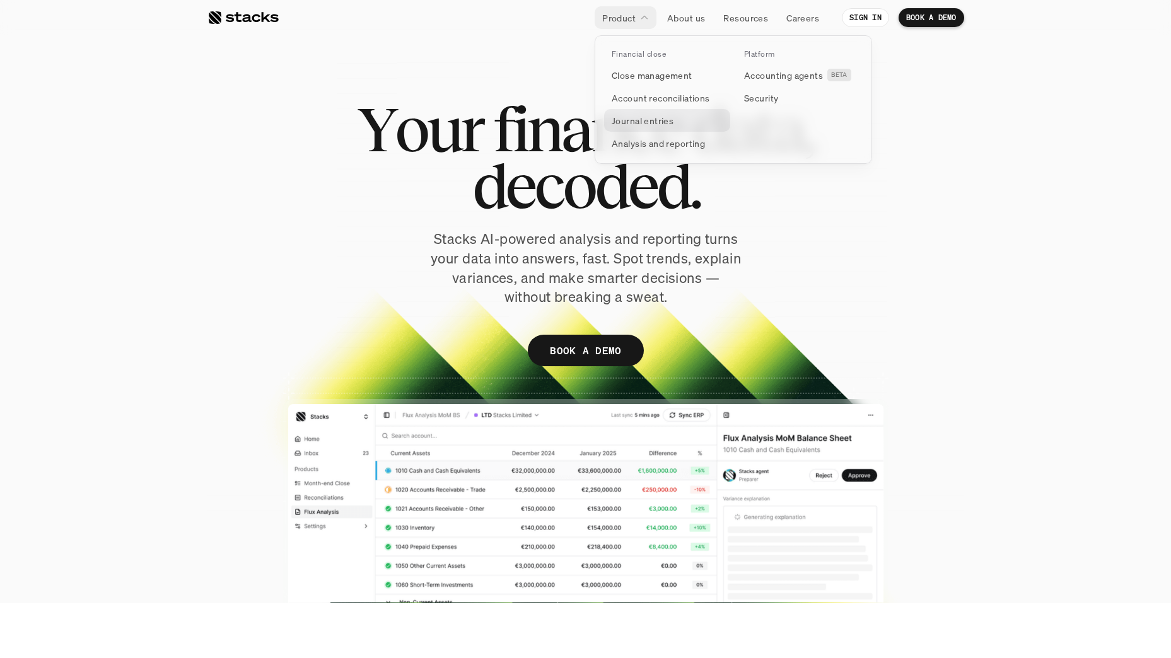
click at [651, 124] on p "Journal entries" at bounding box center [643, 120] width 62 height 13
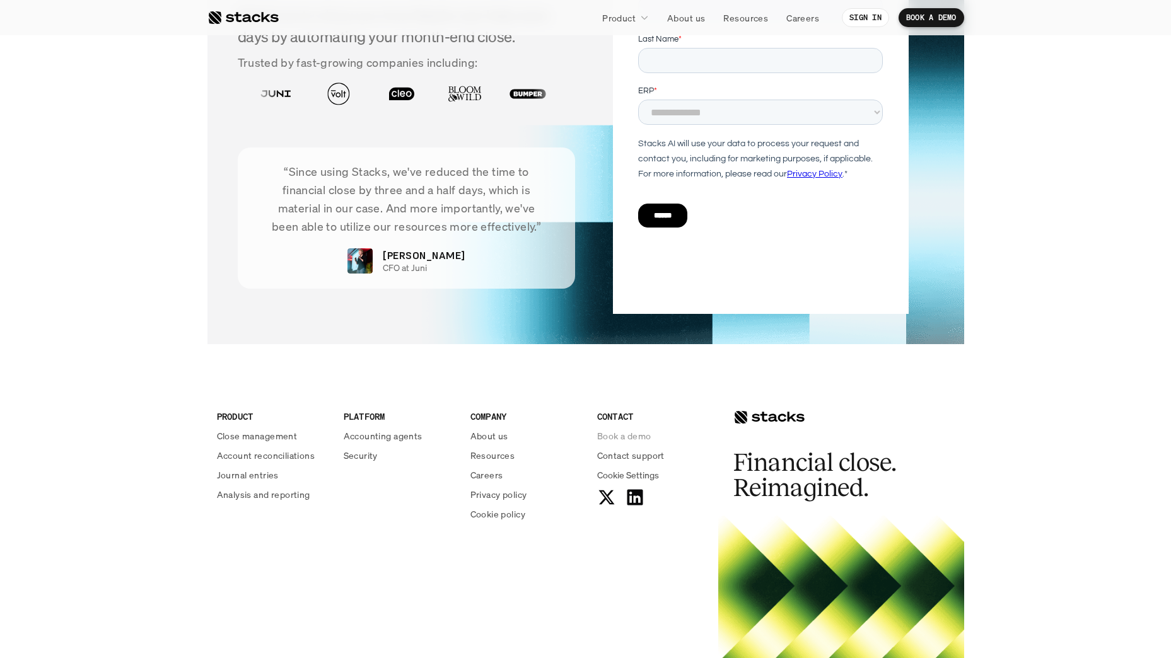
scroll to position [2525, 0]
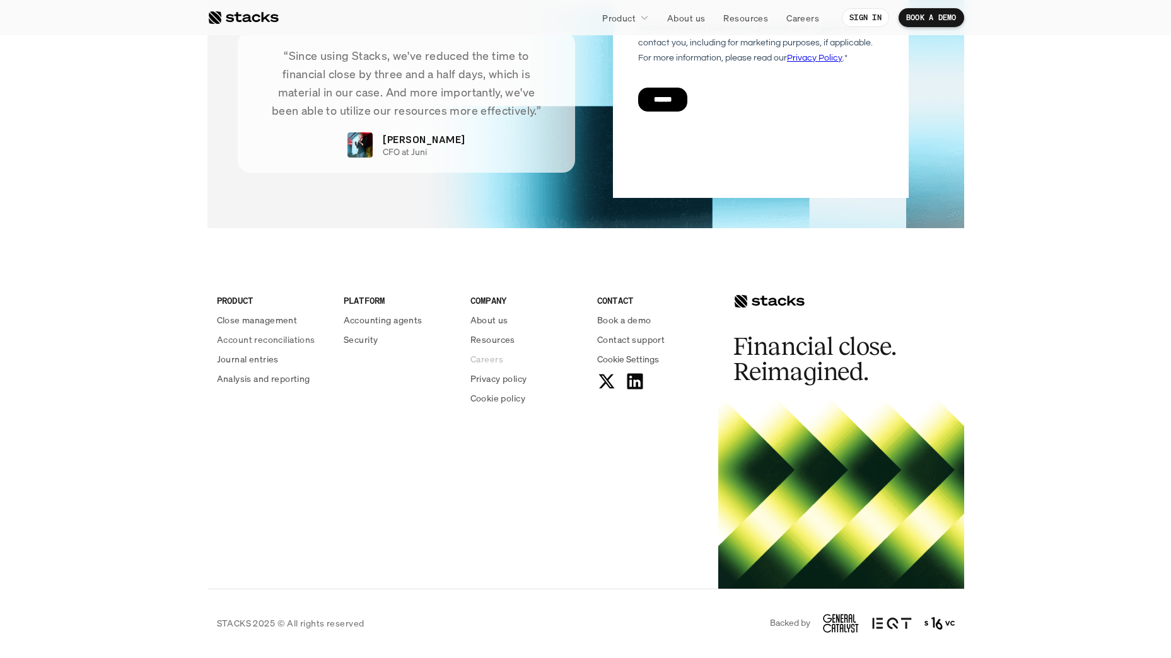
click at [479, 358] on p "Careers" at bounding box center [486, 358] width 33 height 13
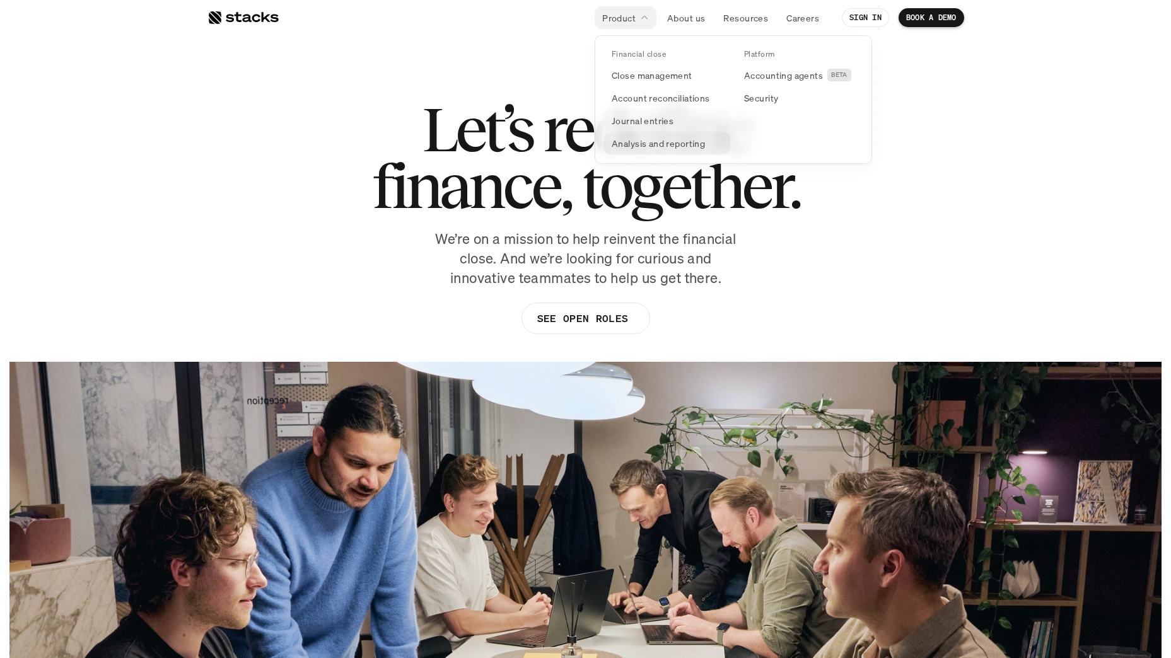
click at [636, 132] on link "Analysis and reporting" at bounding box center [667, 143] width 126 height 23
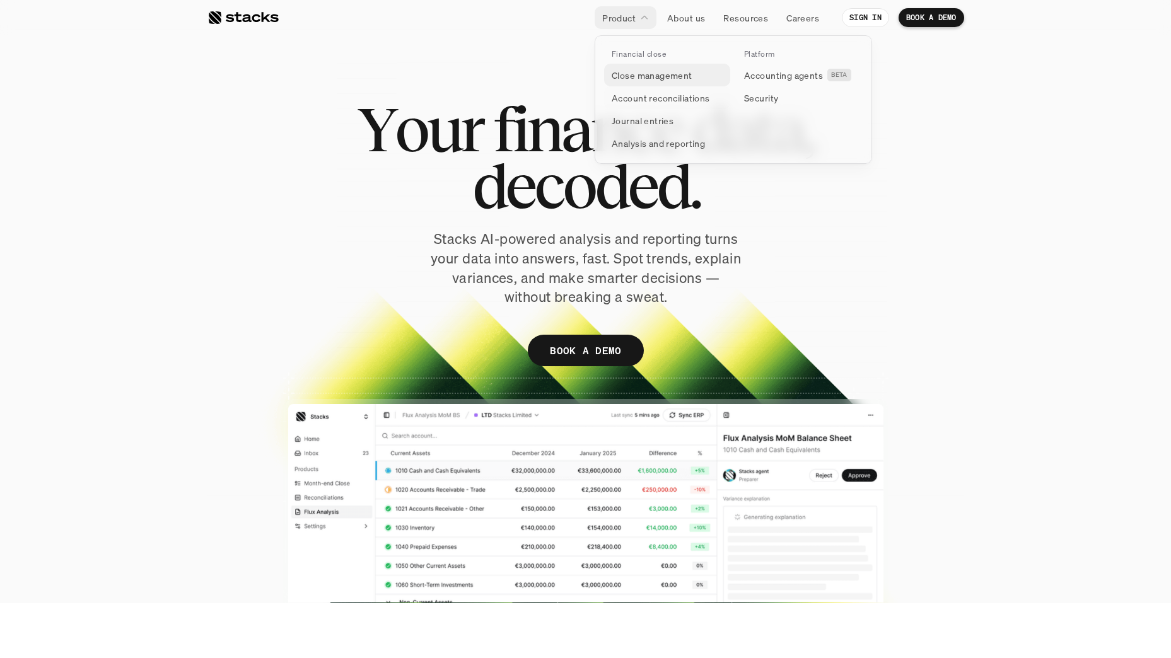
click at [636, 74] on p "Close management" at bounding box center [652, 75] width 81 height 13
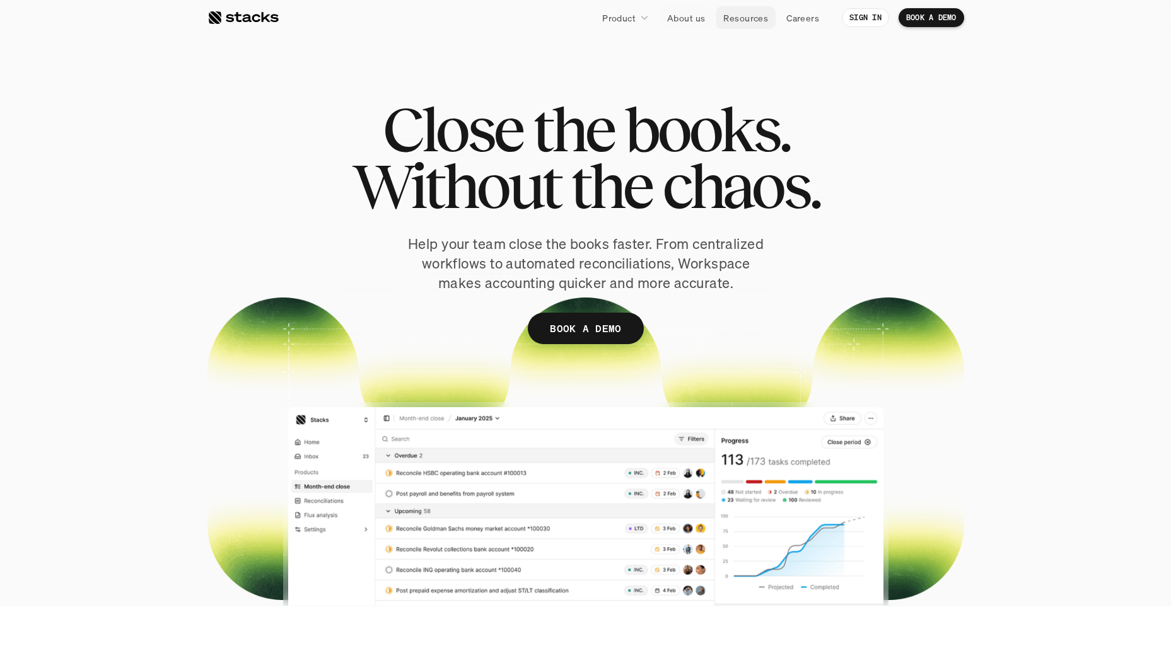
click at [759, 20] on p "Resources" at bounding box center [745, 17] width 45 height 13
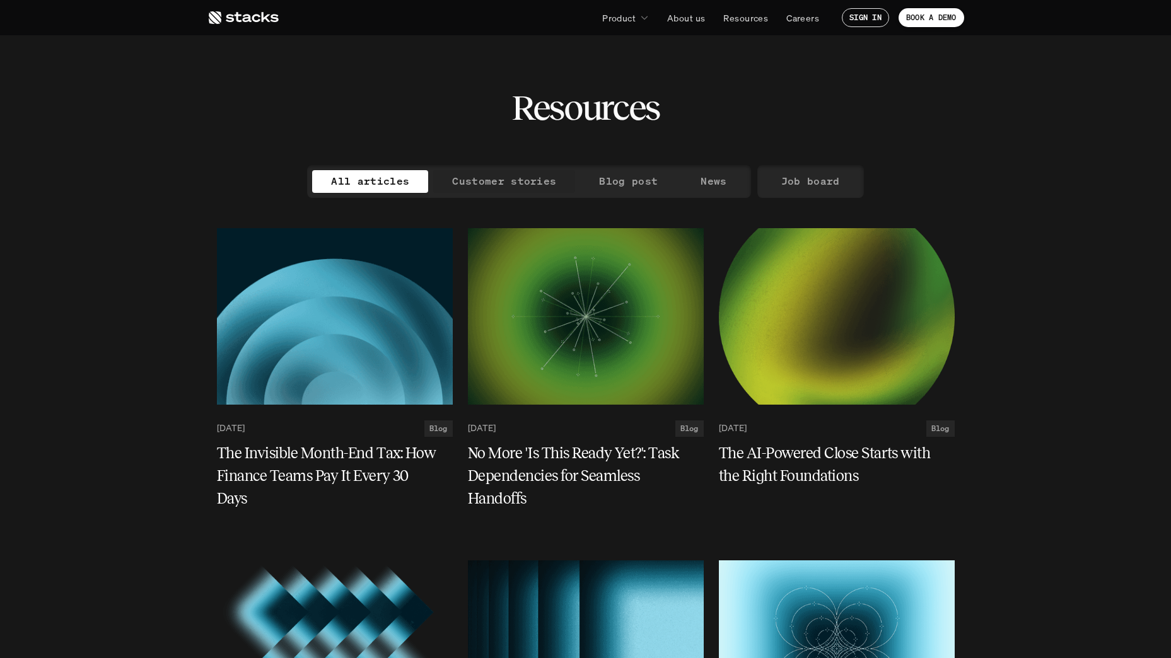
click at [497, 173] on p "Customer stories" at bounding box center [504, 181] width 104 height 18
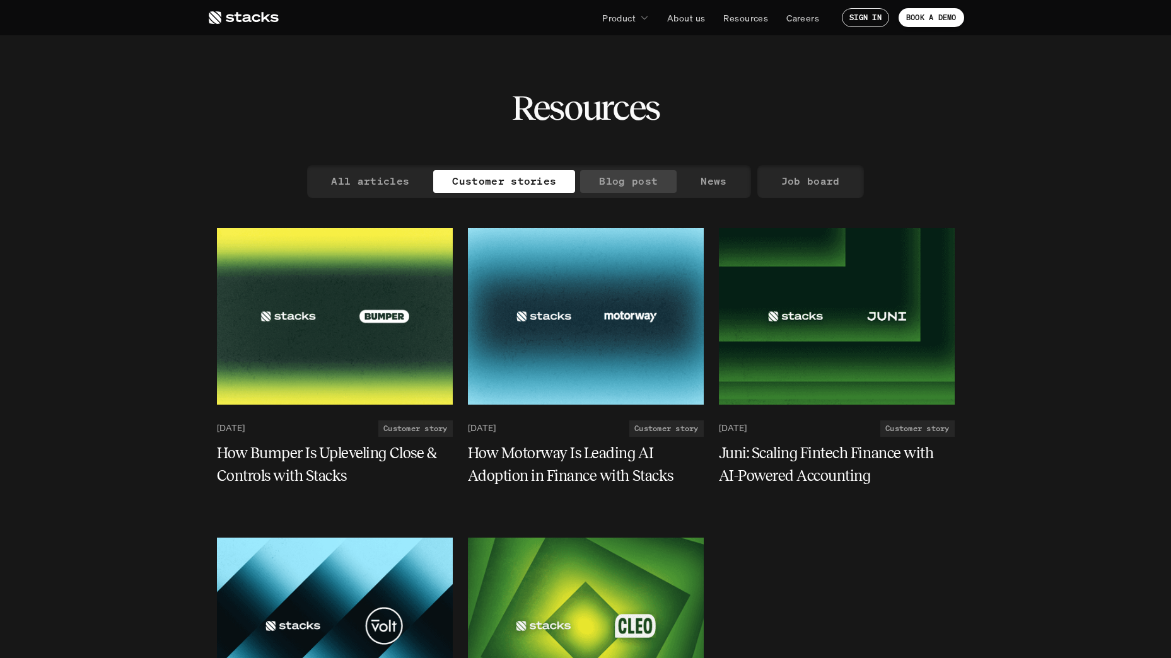
click at [629, 180] on p "Blog post" at bounding box center [628, 181] width 59 height 18
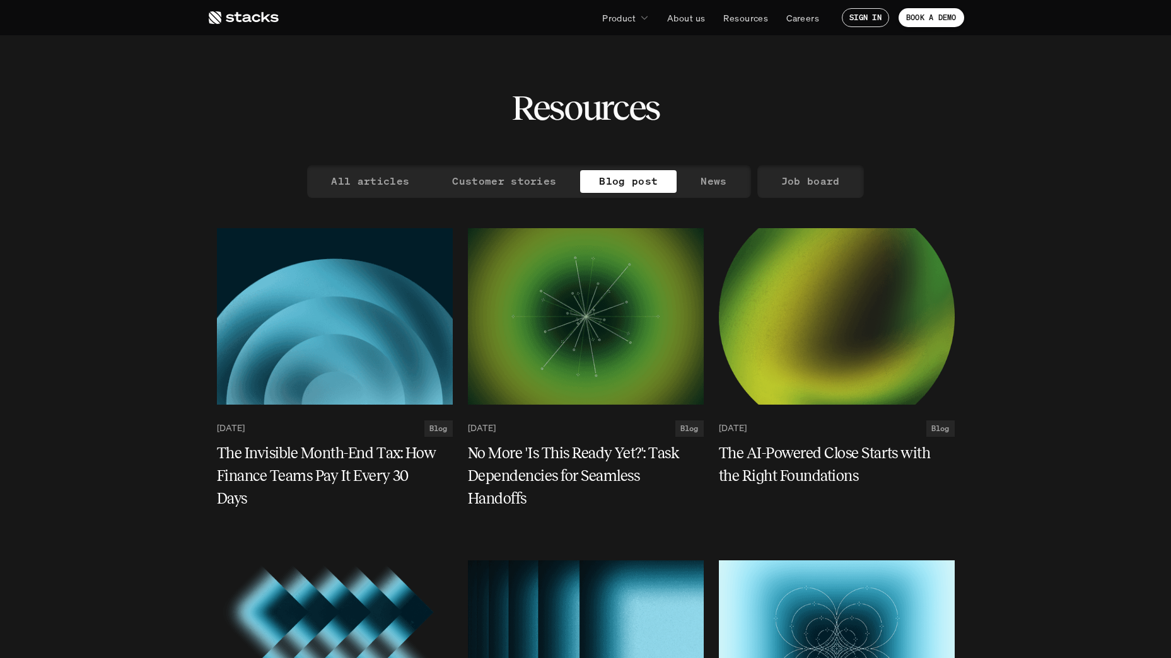
click at [250, 21] on use at bounding box center [244, 17] width 70 height 13
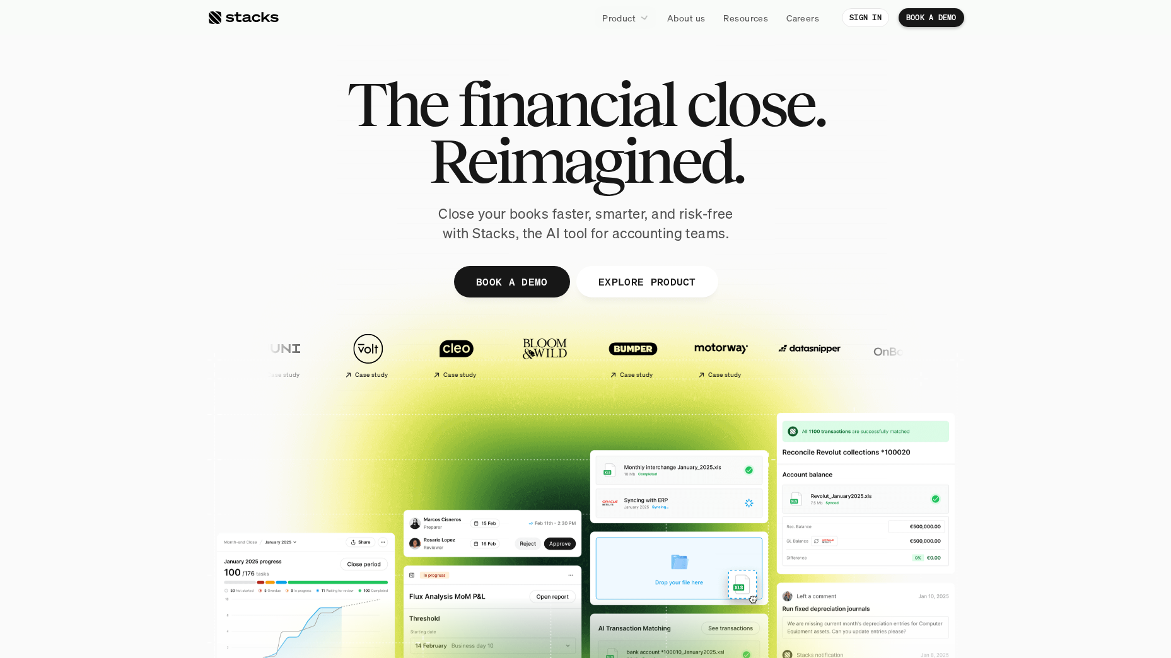
click at [232, 14] on div at bounding box center [242, 17] width 71 height 15
click at [755, 13] on p "Resources" at bounding box center [745, 17] width 45 height 13
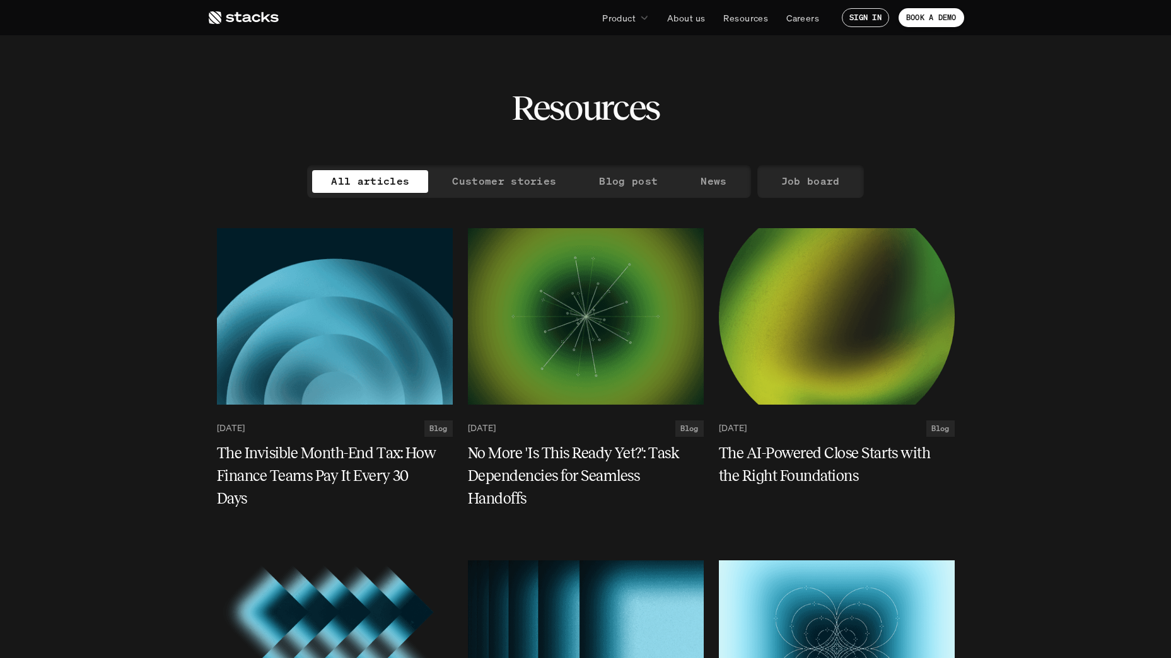
click at [250, 21] on use at bounding box center [244, 17] width 70 height 13
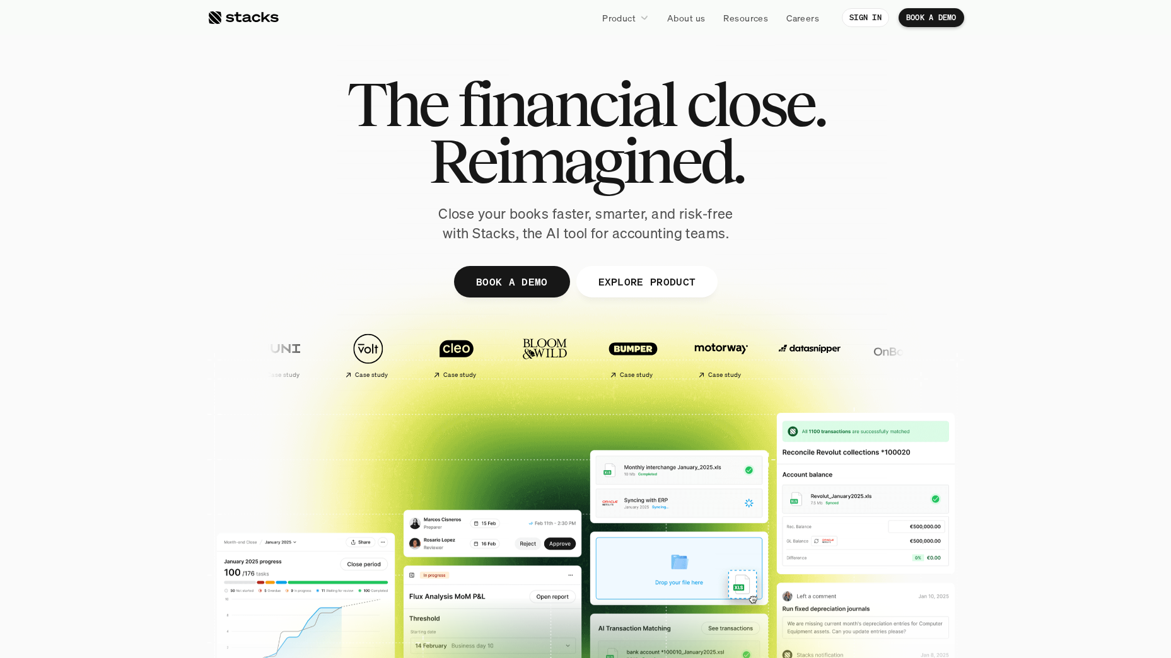
click at [265, 19] on div at bounding box center [242, 17] width 71 height 15
click at [702, 18] on p "About us" at bounding box center [686, 17] width 38 height 13
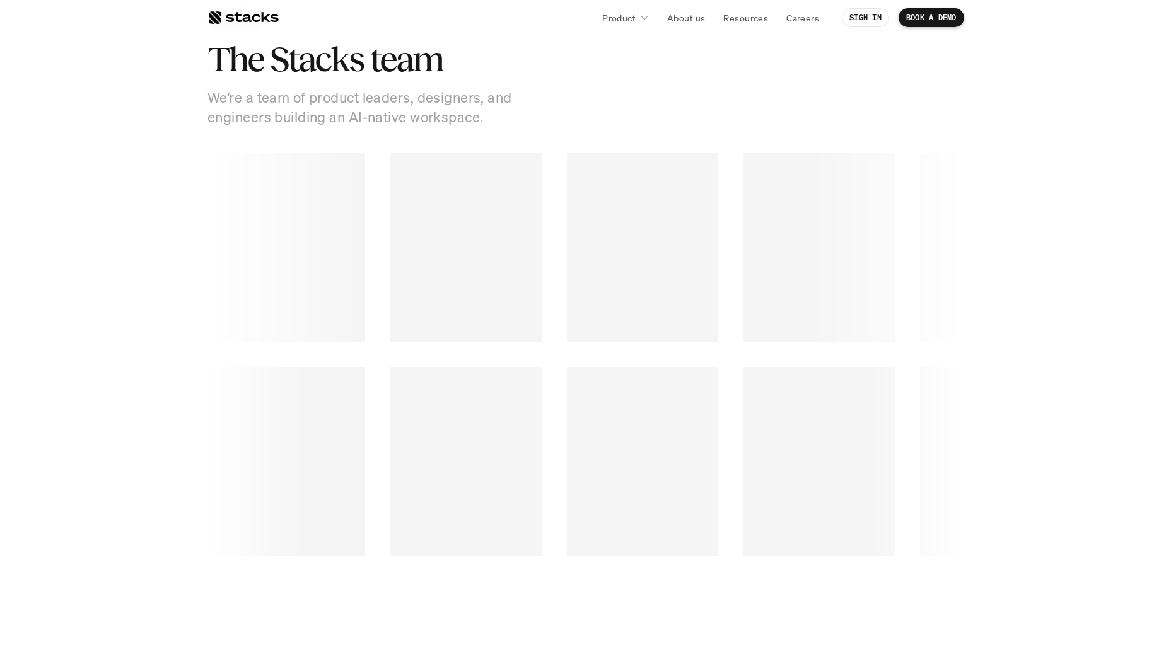
scroll to position [1703, 0]
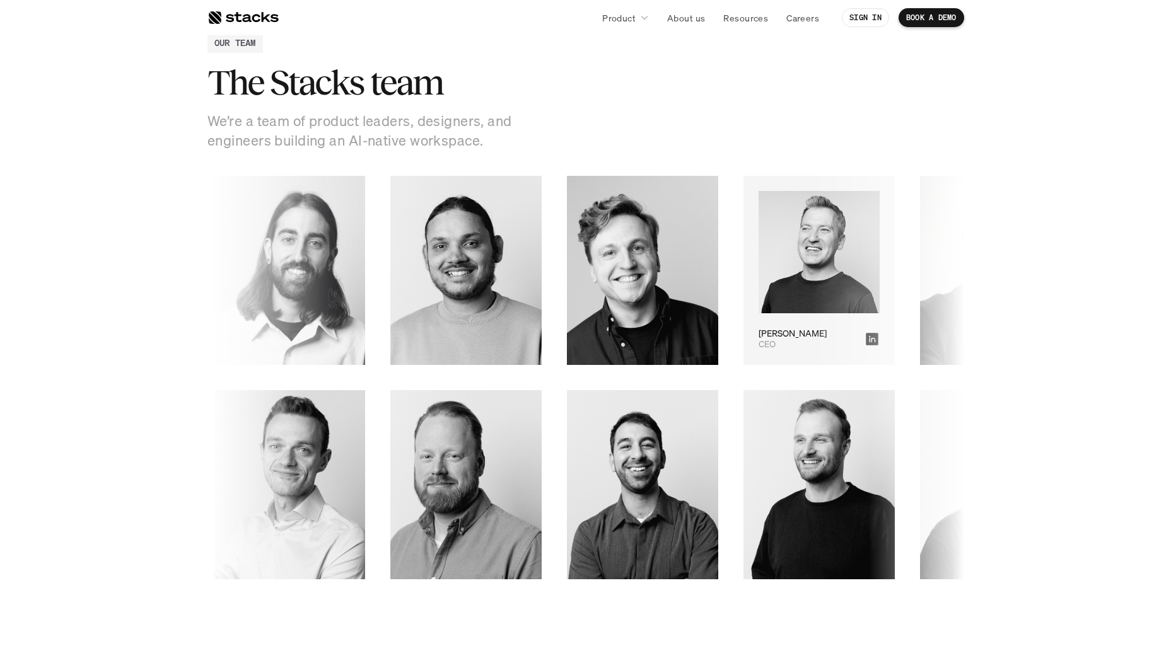
click at [859, 337] on icon at bounding box center [866, 338] width 15 height 15
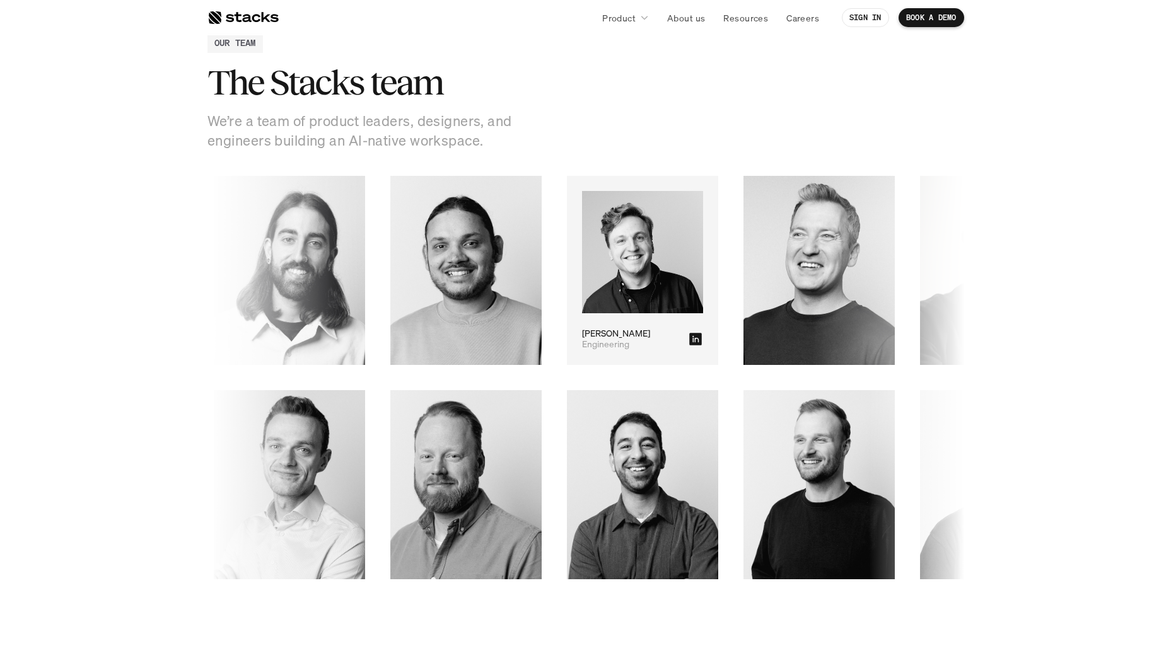
click at [685, 341] on icon at bounding box center [692, 338] width 15 height 15
